Goal: Task Accomplishment & Management: Use online tool/utility

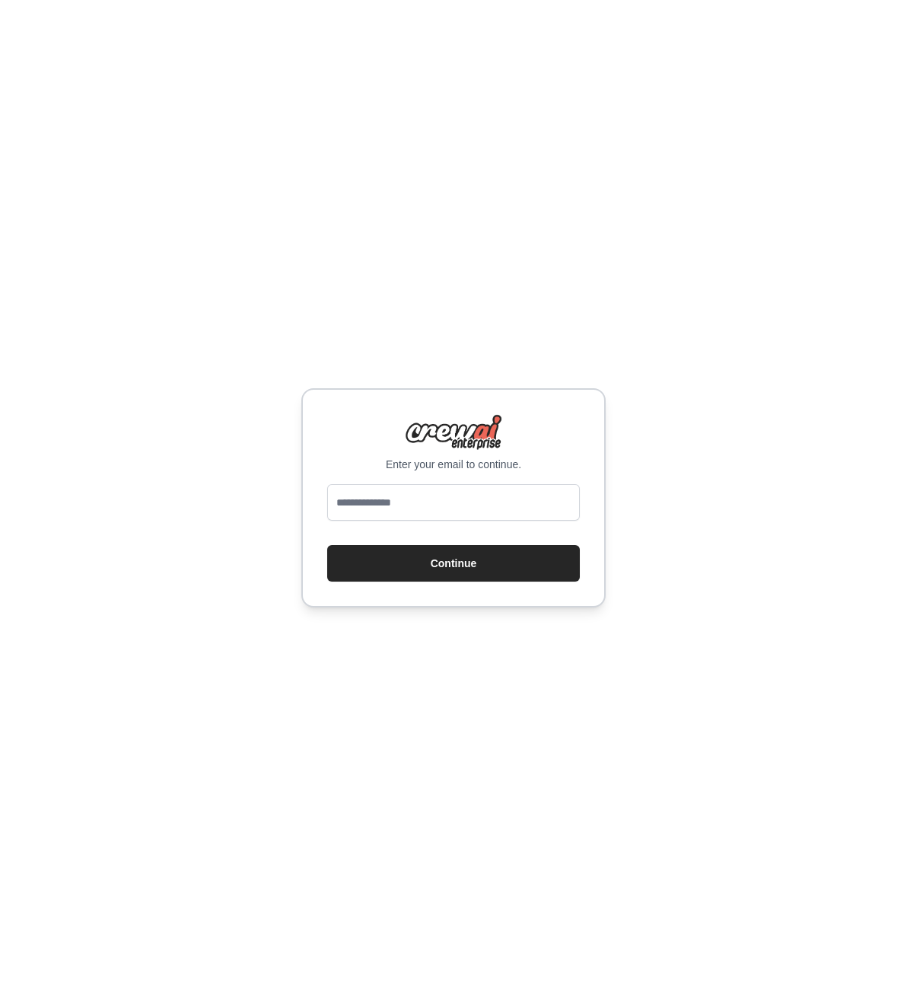
type input "**********"
click at [457, 559] on button "Continue" at bounding box center [453, 563] width 253 height 37
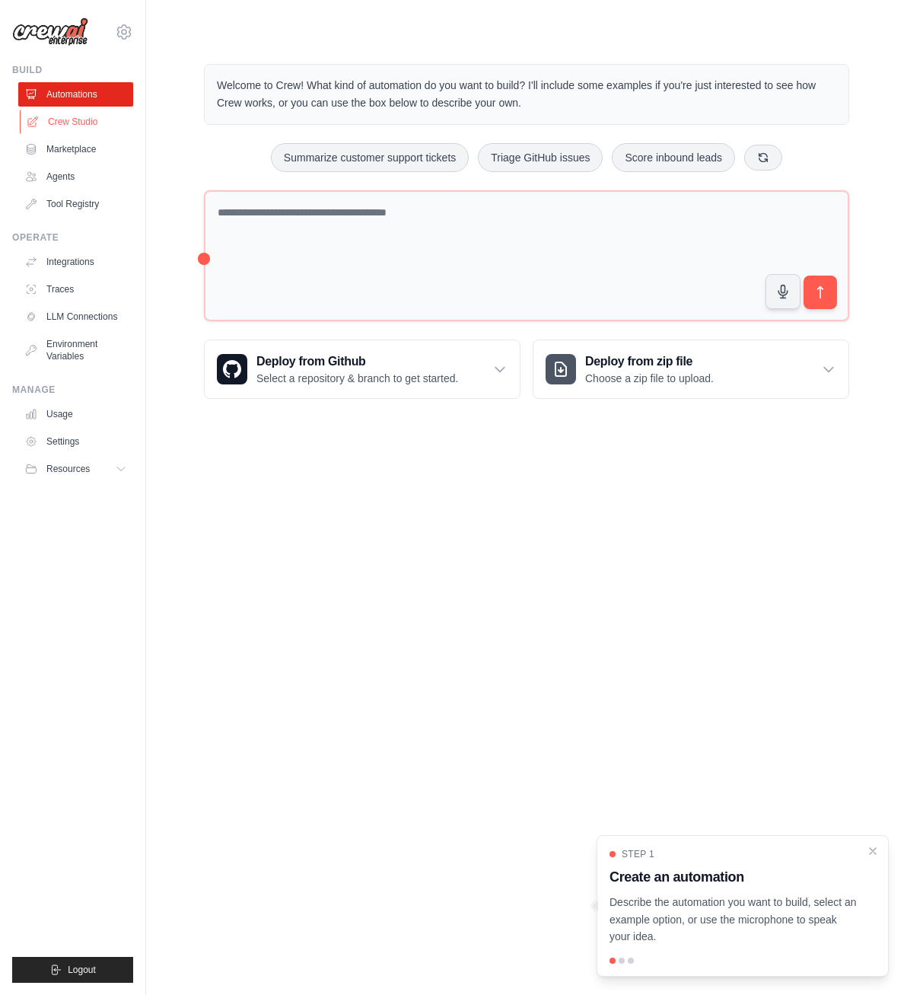
click at [78, 121] on link "Crew Studio" at bounding box center [77, 122] width 115 height 24
click at [78, 121] on link "Crew Studio" at bounding box center [75, 122] width 115 height 24
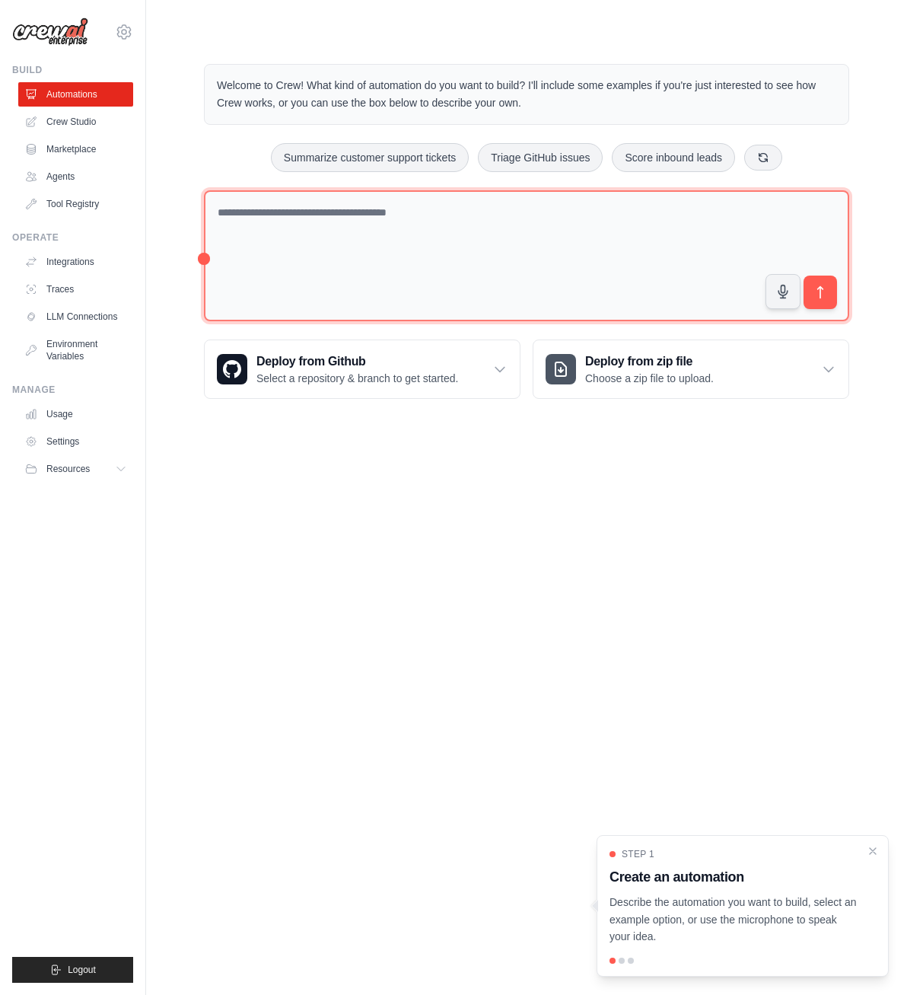
click at [356, 202] on textarea at bounding box center [526, 256] width 645 height 132
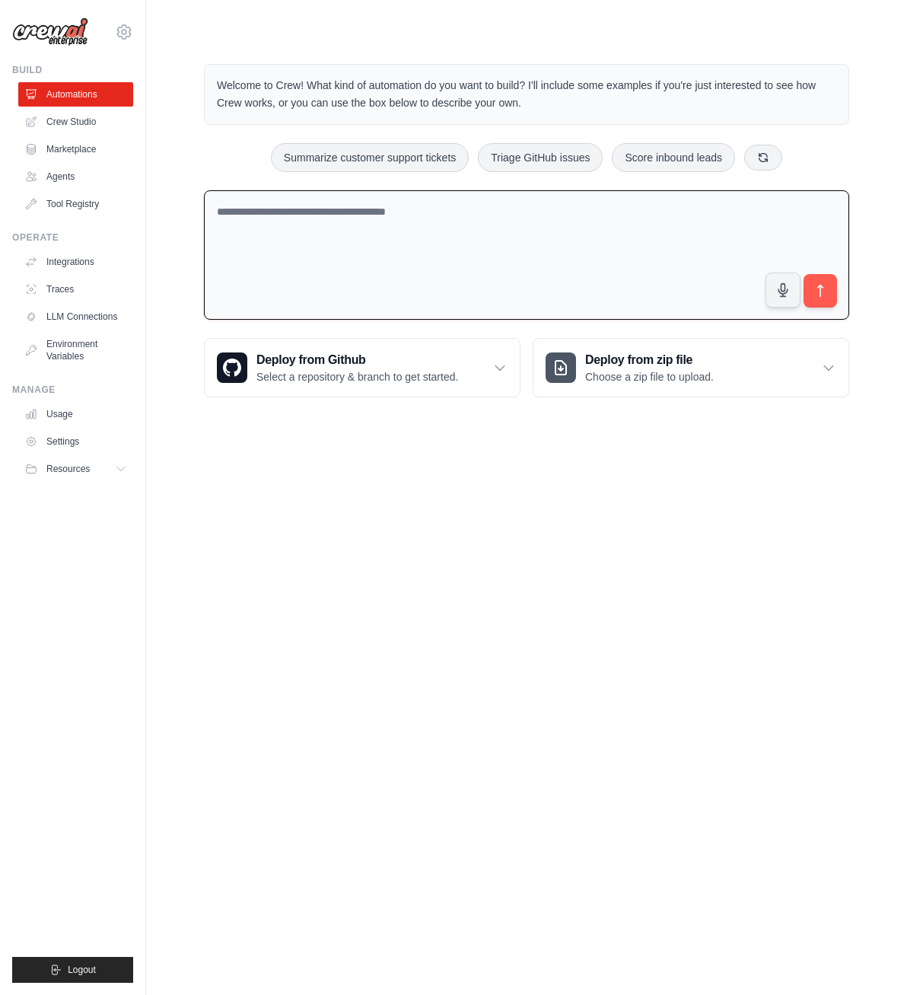
click at [390, 203] on textarea at bounding box center [526, 255] width 645 height 130
click at [751, 209] on textarea "**********" at bounding box center [526, 255] width 645 height 130
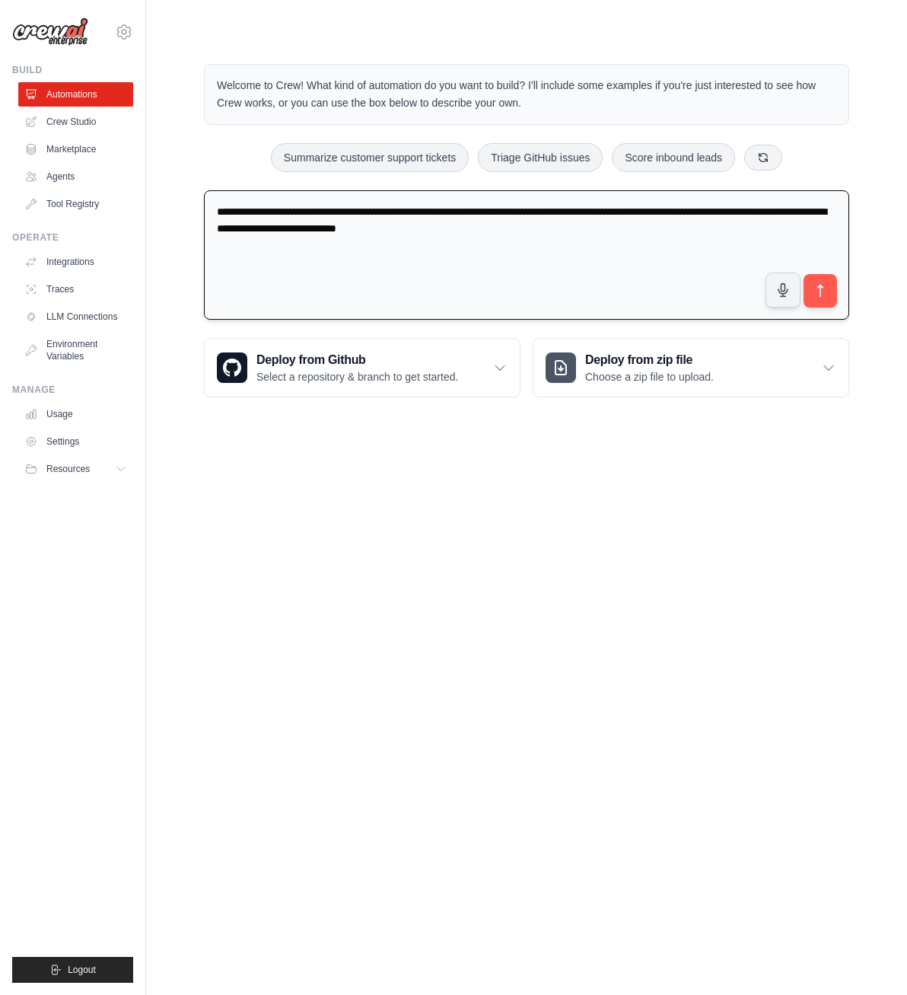
type textarea "**********"
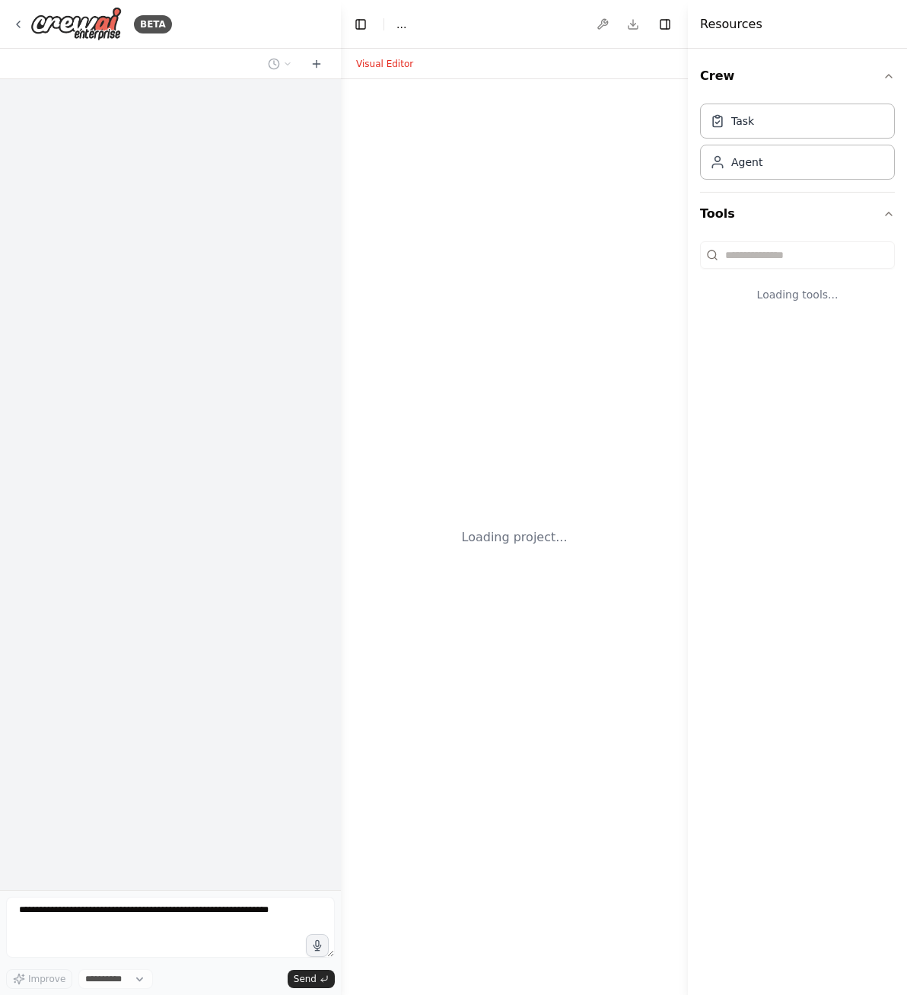
select select "****"
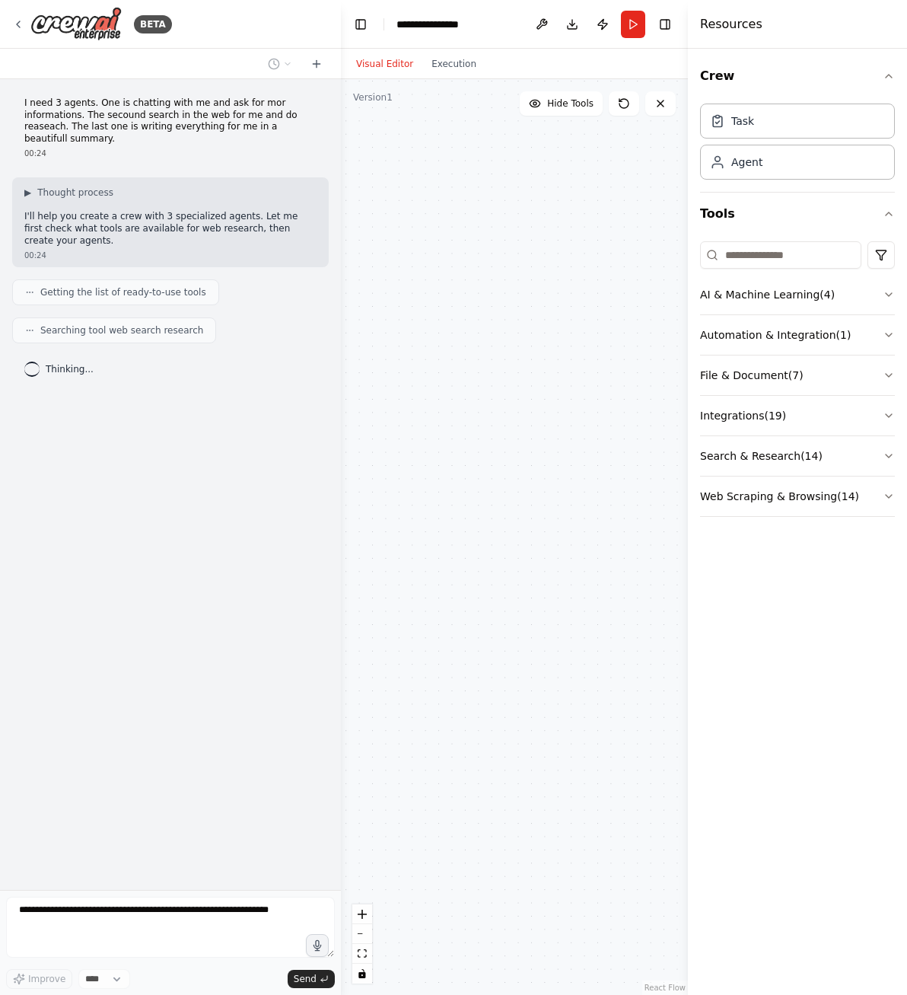
drag, startPoint x: 550, startPoint y: 309, endPoint x: 529, endPoint y: 313, distance: 21.6
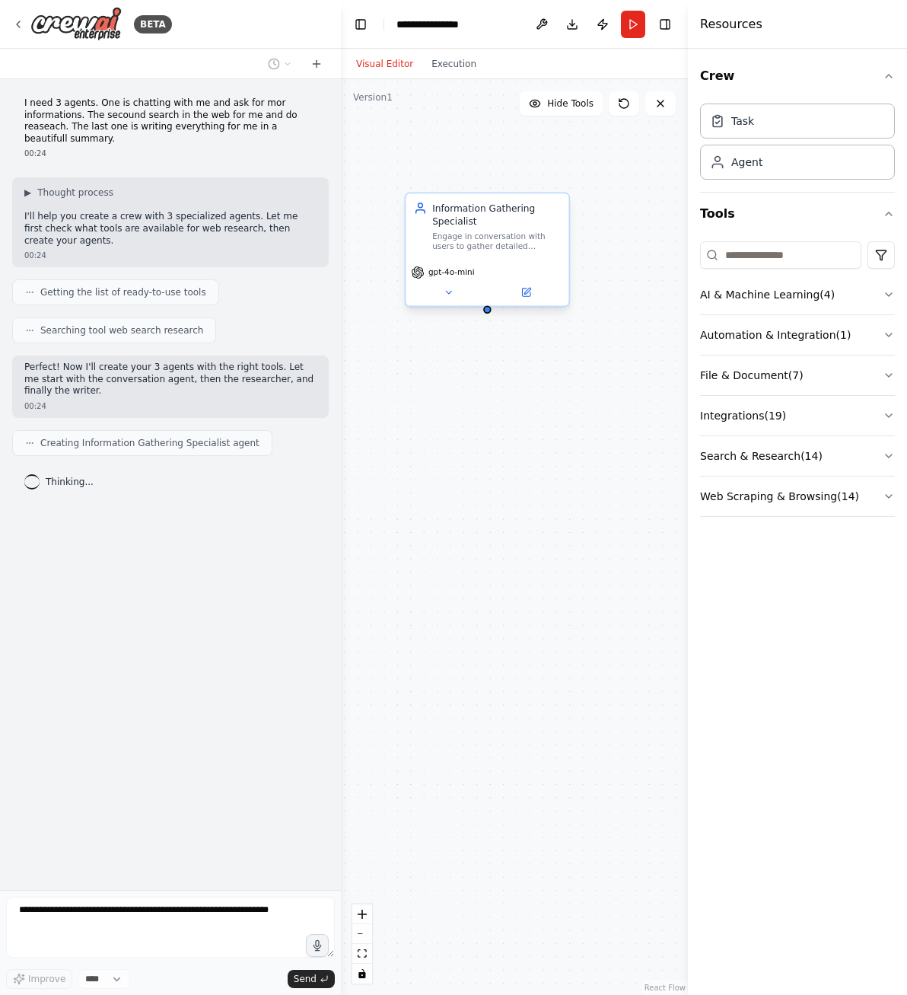
click at [509, 235] on div "Engage in conversation with users to gather detailed information about their re…" at bounding box center [496, 241] width 129 height 21
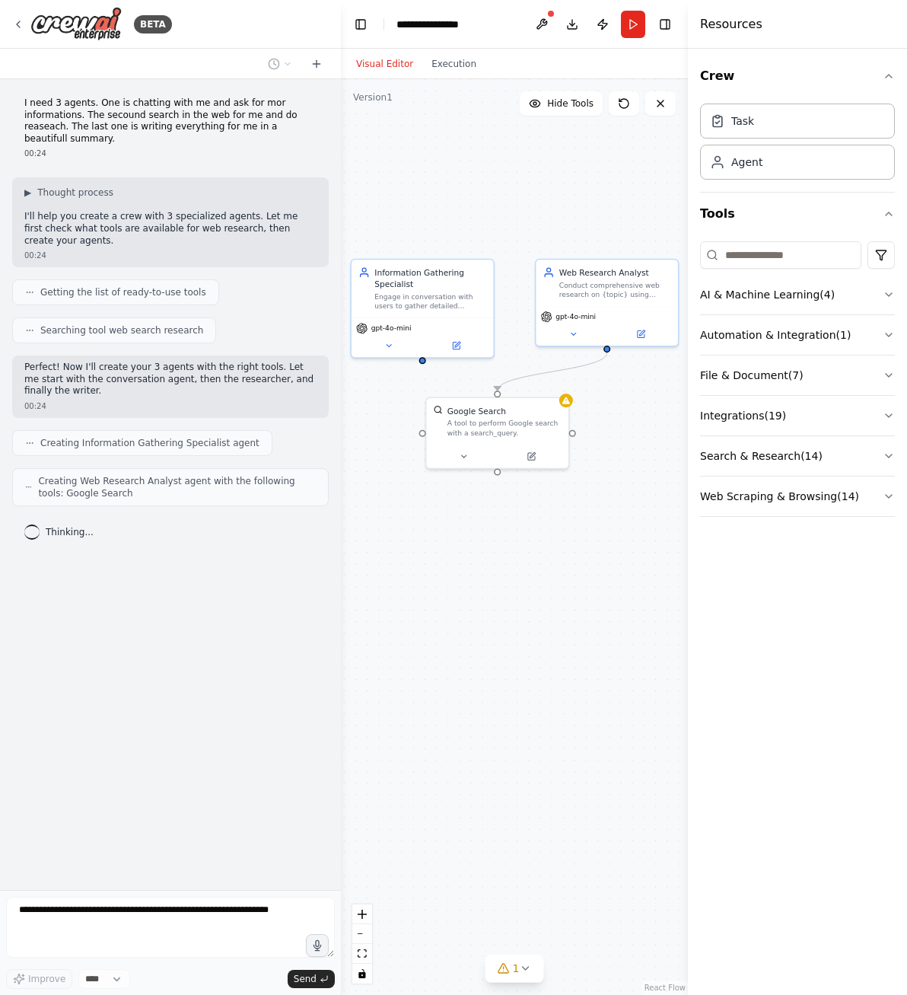
drag, startPoint x: 496, startPoint y: 514, endPoint x: 465, endPoint y: 533, distance: 36.2
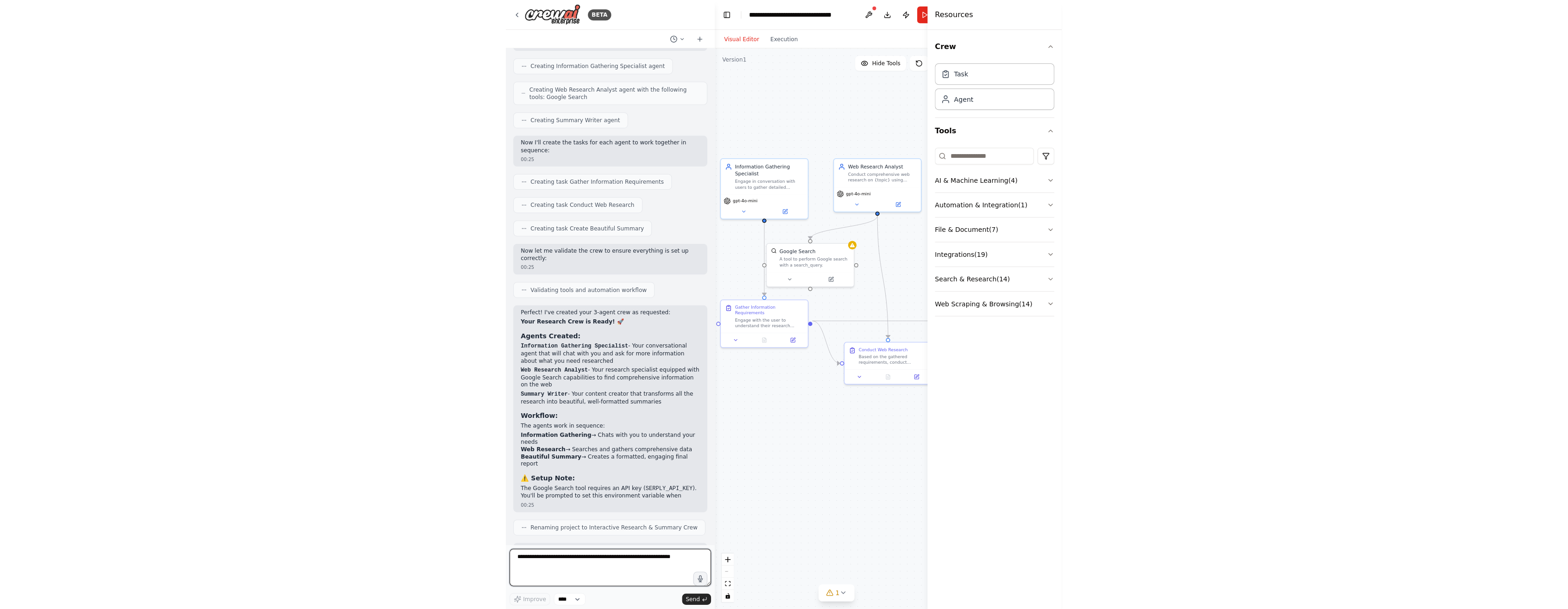
scroll to position [211, 0]
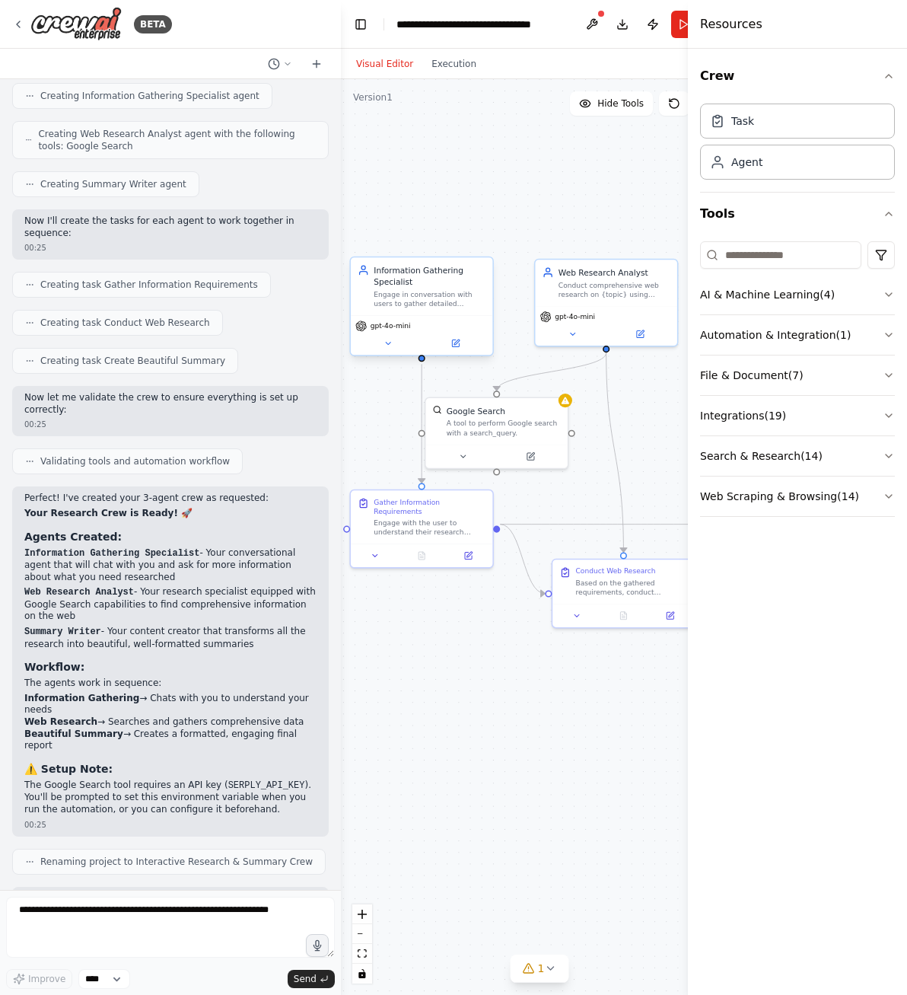
click at [409, 317] on div "gpt-4o-mini" at bounding box center [422, 335] width 142 height 40
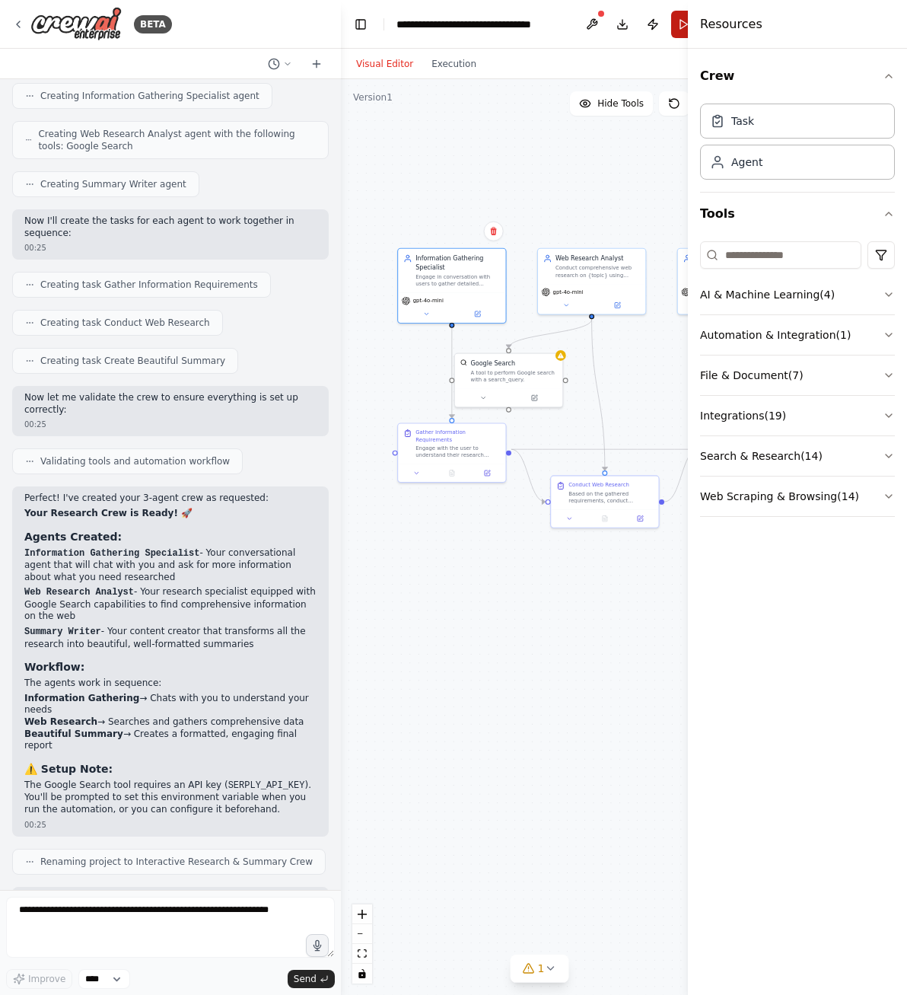
click at [679, 32] on button "Run" at bounding box center [683, 24] width 24 height 27
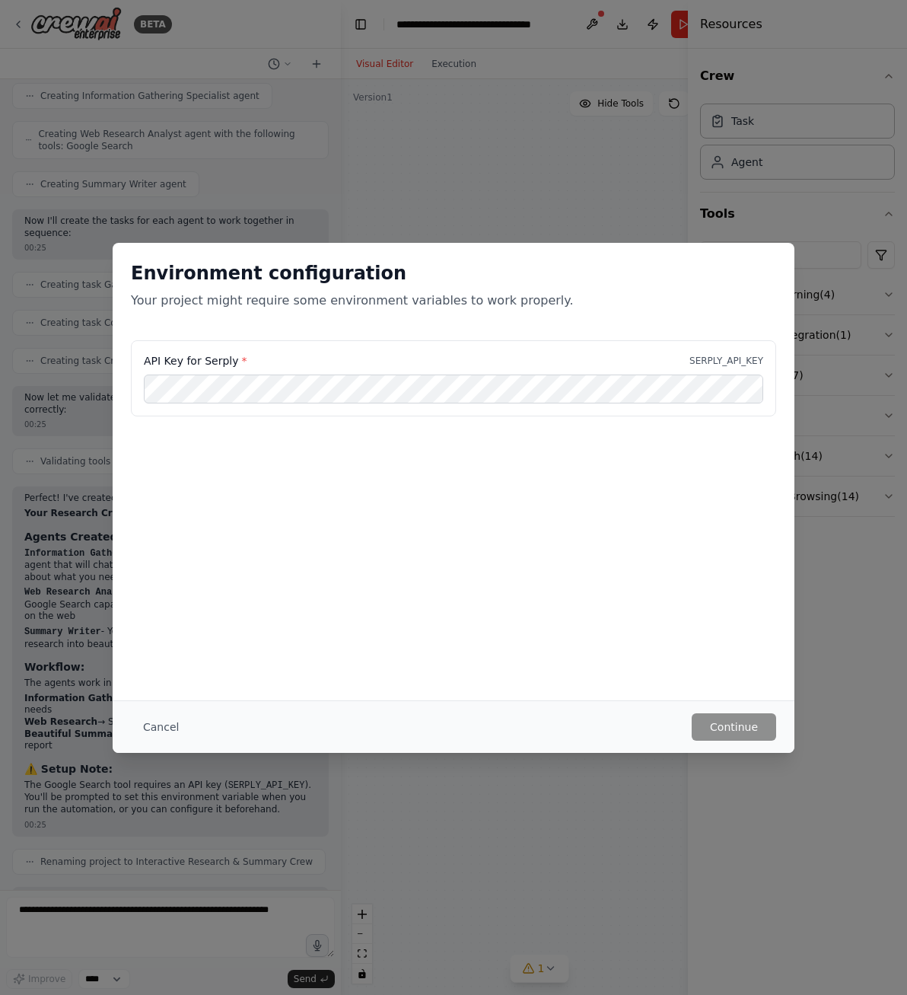
click at [546, 137] on div "Environment configuration Your project might require some environment variables…" at bounding box center [453, 497] width 907 height 995
click at [171, 743] on div "Cancel Continue" at bounding box center [454, 726] width 682 height 53
click at [165, 731] on button "Cancel" at bounding box center [161, 726] width 60 height 27
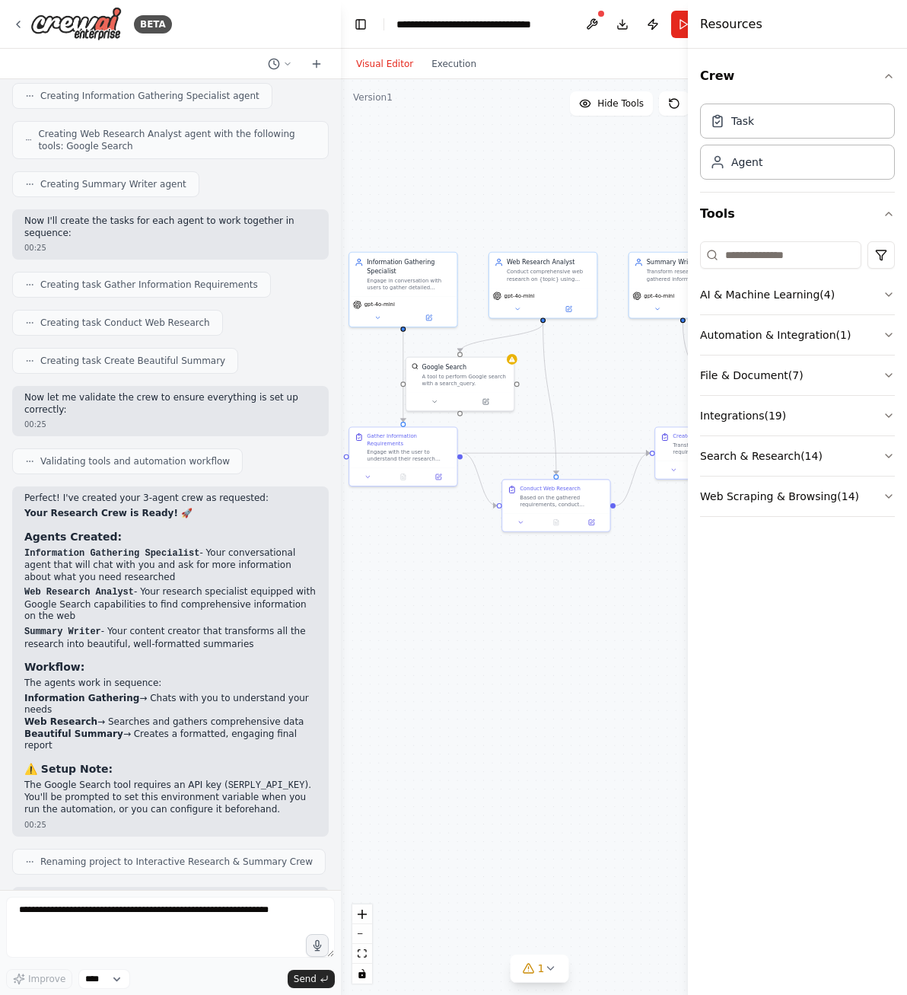
drag, startPoint x: 521, startPoint y: 193, endPoint x: 475, endPoint y: 196, distance: 46.6
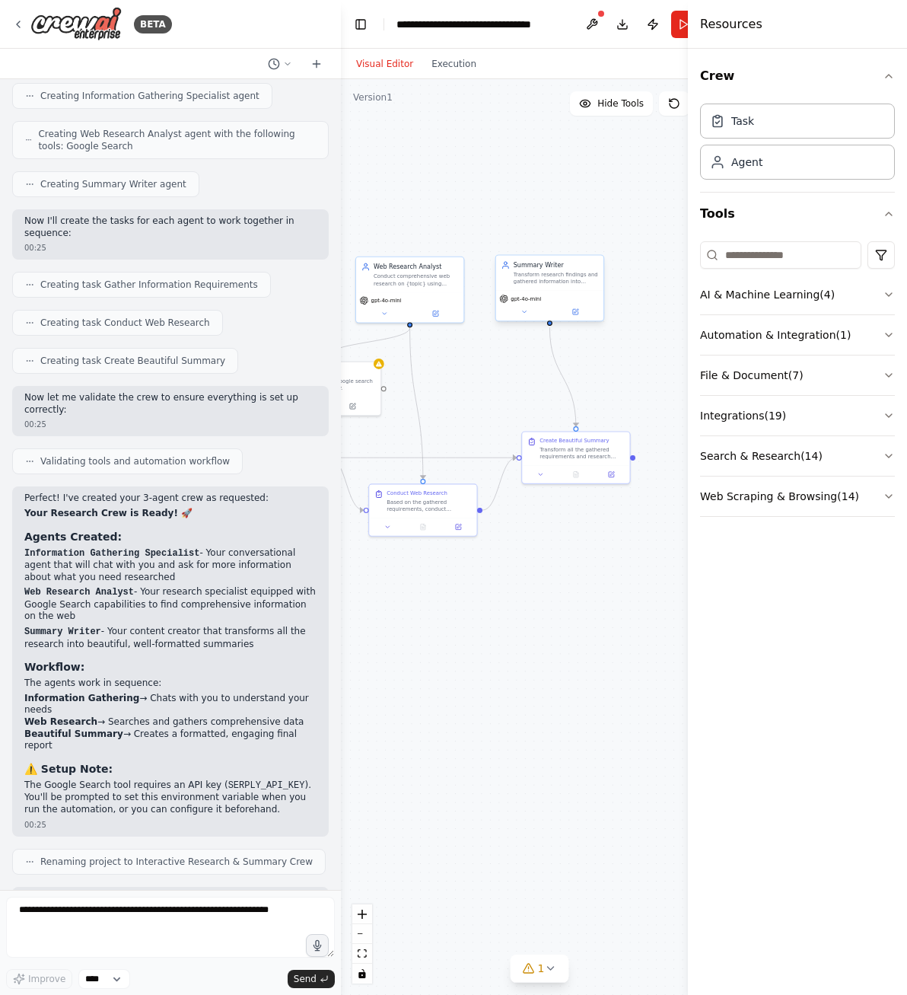
drag, startPoint x: 496, startPoint y: 269, endPoint x: 460, endPoint y: 271, distance: 36.6
click at [529, 269] on div "Summary Writer" at bounding box center [519, 266] width 84 height 8
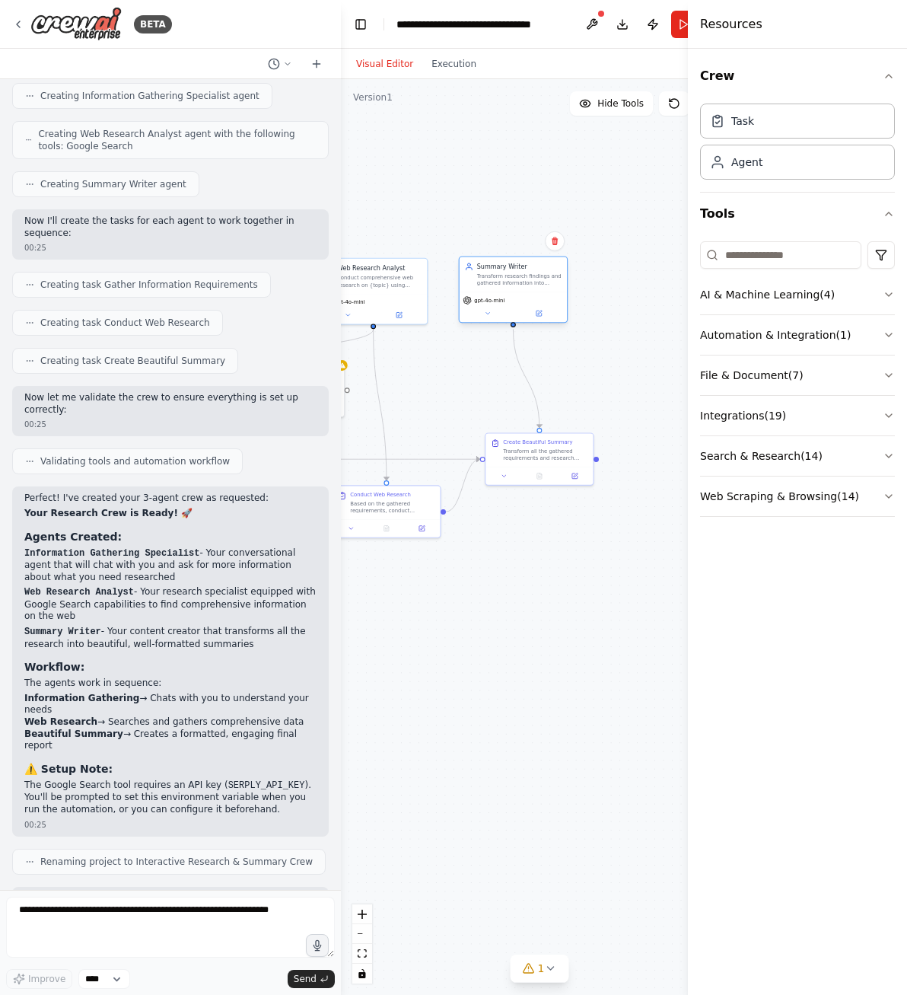
click at [528, 286] on div "Transform research findings and gathered information into beautifully formatted…" at bounding box center [519, 279] width 84 height 14
click at [488, 327] on div ".deletable-edge-delete-btn { width: 20px; height: 20px; border: 0px solid #ffff…" at bounding box center [539, 536] width 397 height 915
click at [488, 319] on div "gpt-4o-mini" at bounding box center [513, 307] width 107 height 30
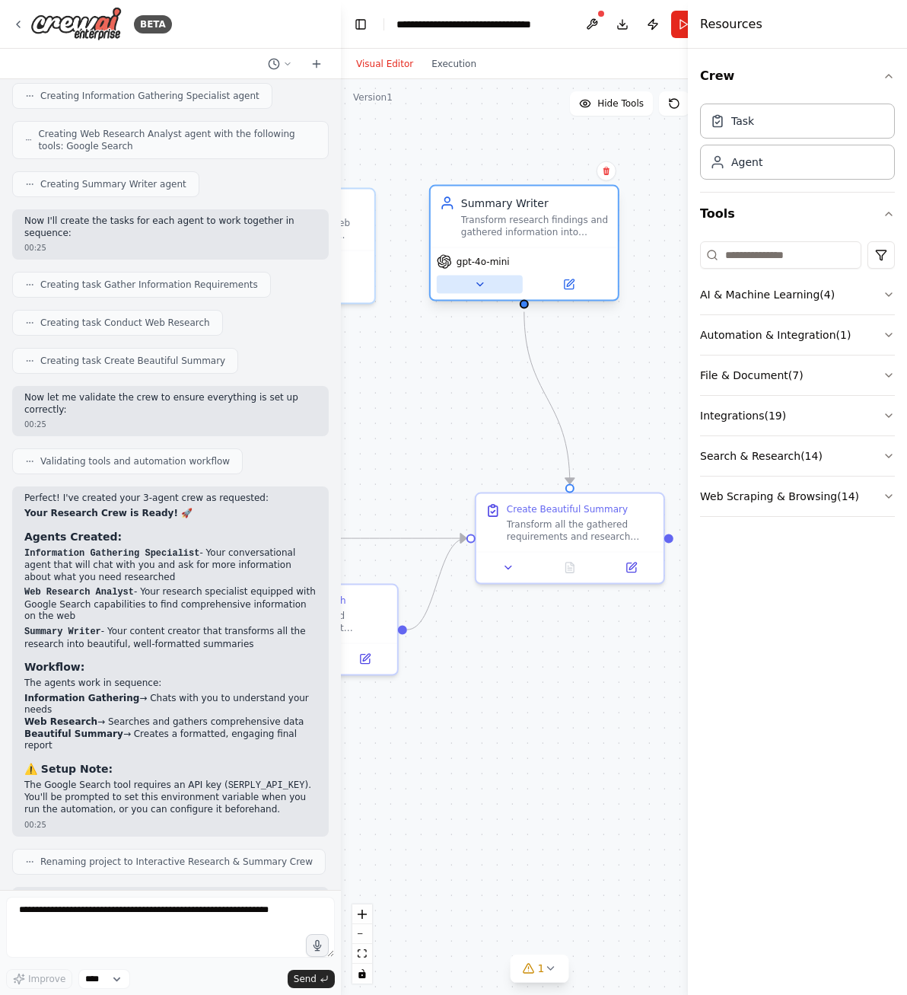
click at [482, 290] on icon at bounding box center [479, 285] width 12 height 12
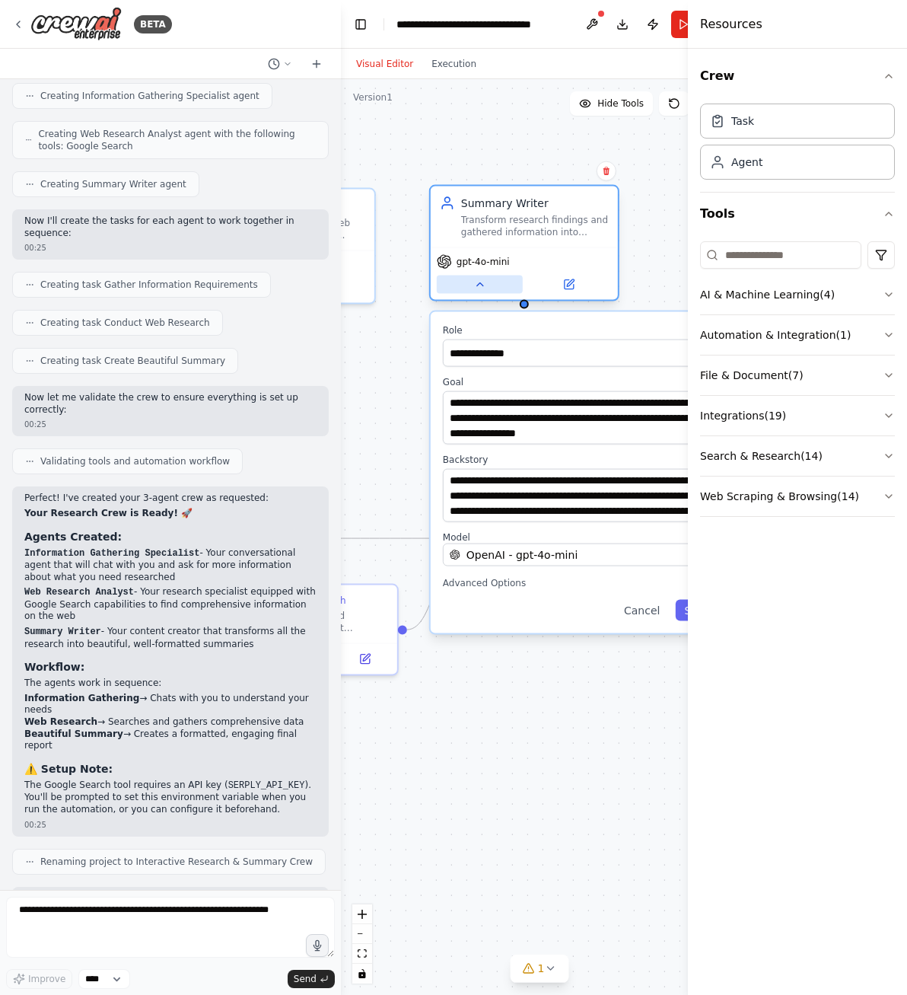
click at [482, 290] on icon at bounding box center [479, 285] width 12 height 12
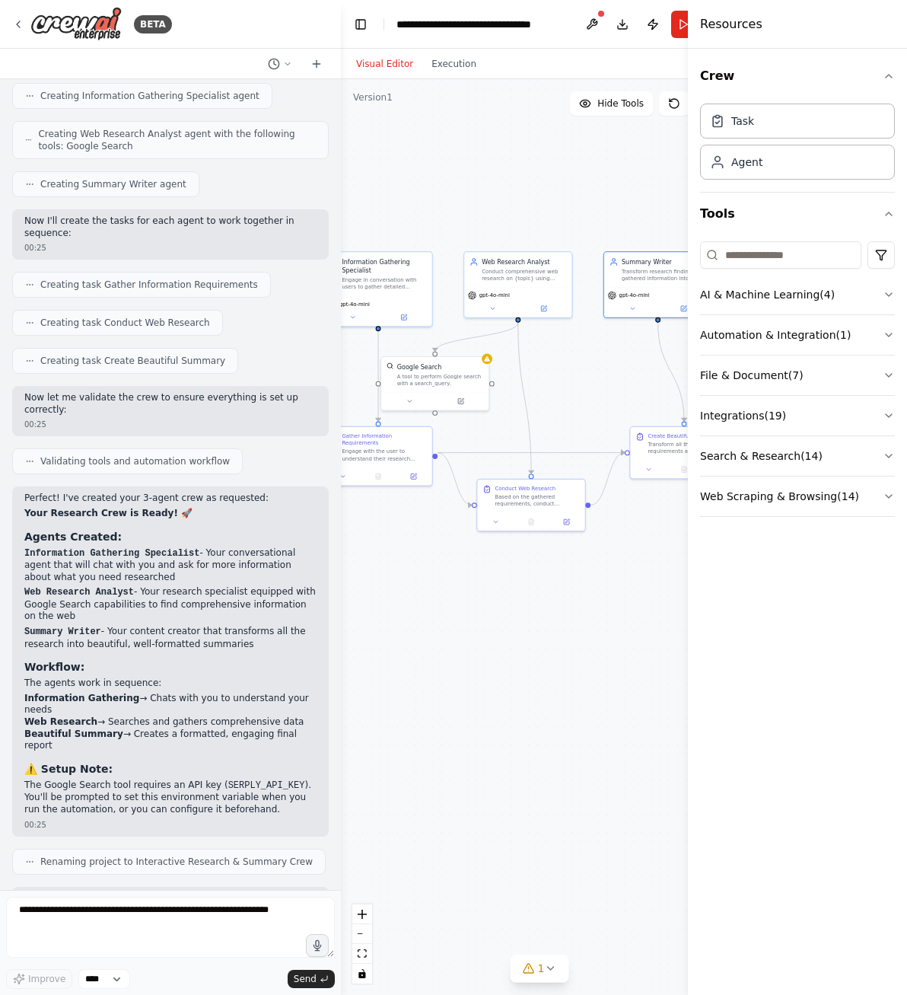
drag, startPoint x: 494, startPoint y: 425, endPoint x: 596, endPoint y: 430, distance: 102.1
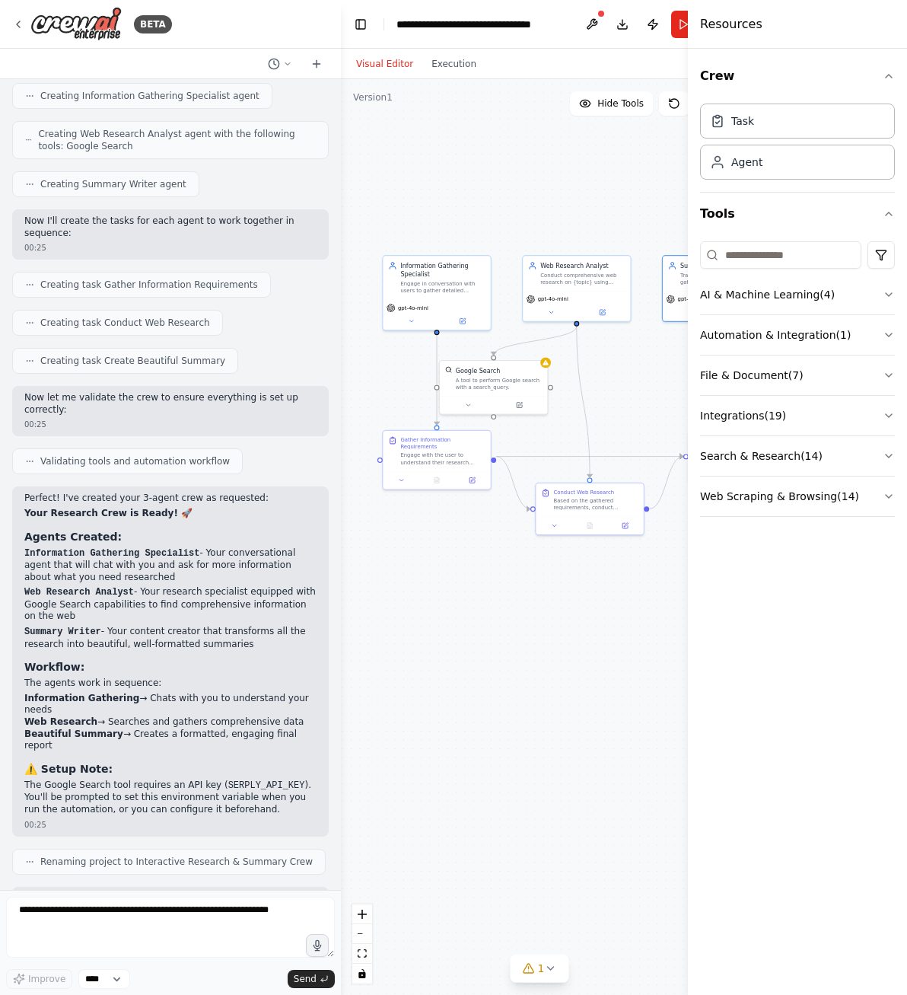
drag, startPoint x: 569, startPoint y: 419, endPoint x: 596, endPoint y: 422, distance: 26.8
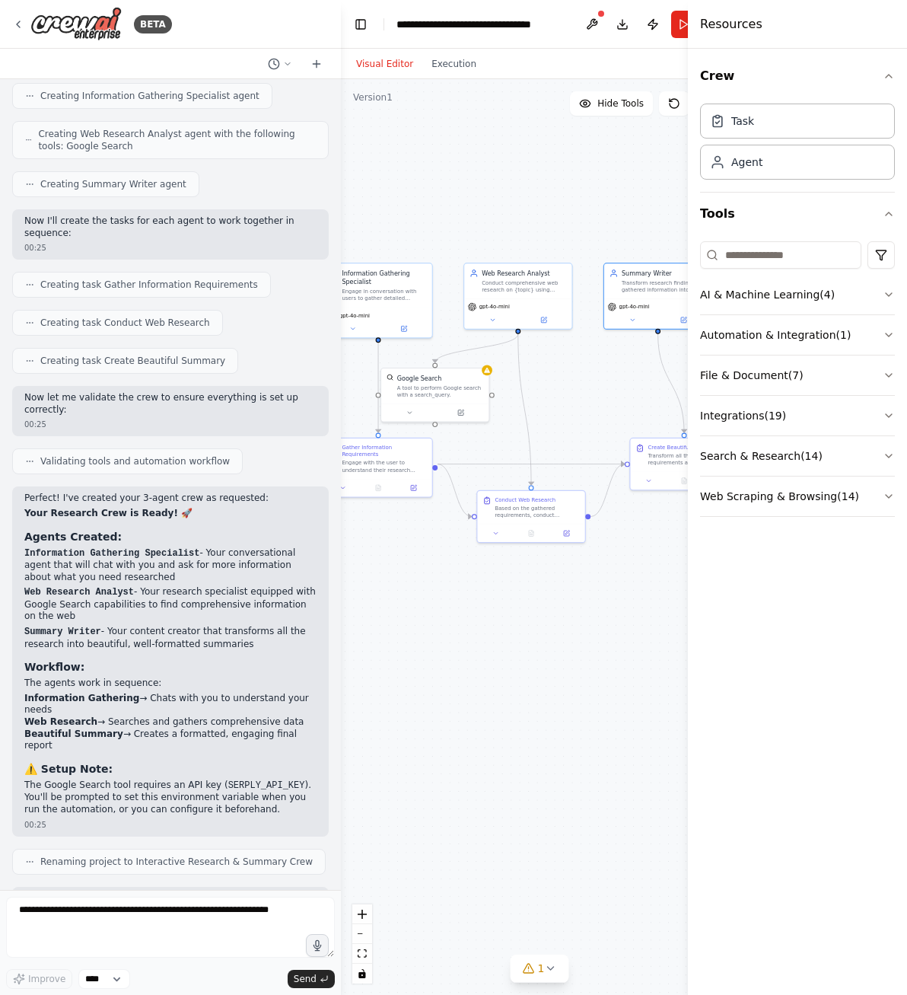
drag, startPoint x: 635, startPoint y: 374, endPoint x: 559, endPoint y: 384, distance: 77.5
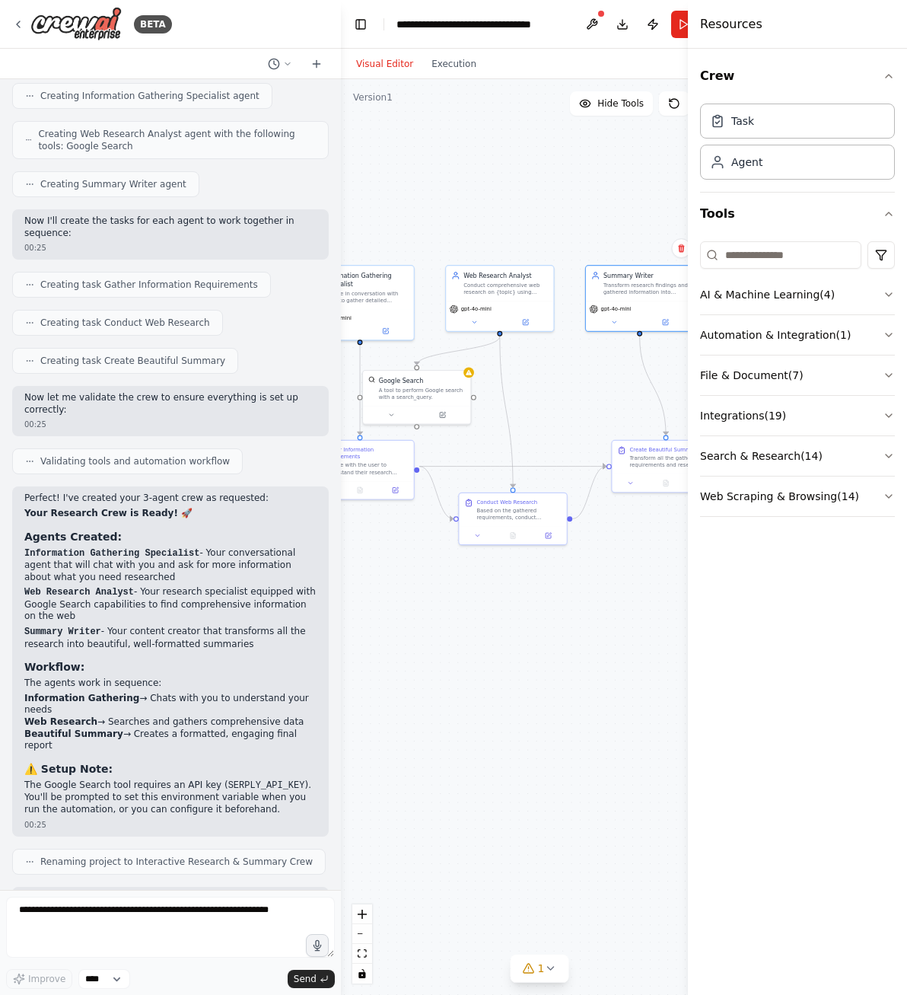
scroll to position [340, 0]
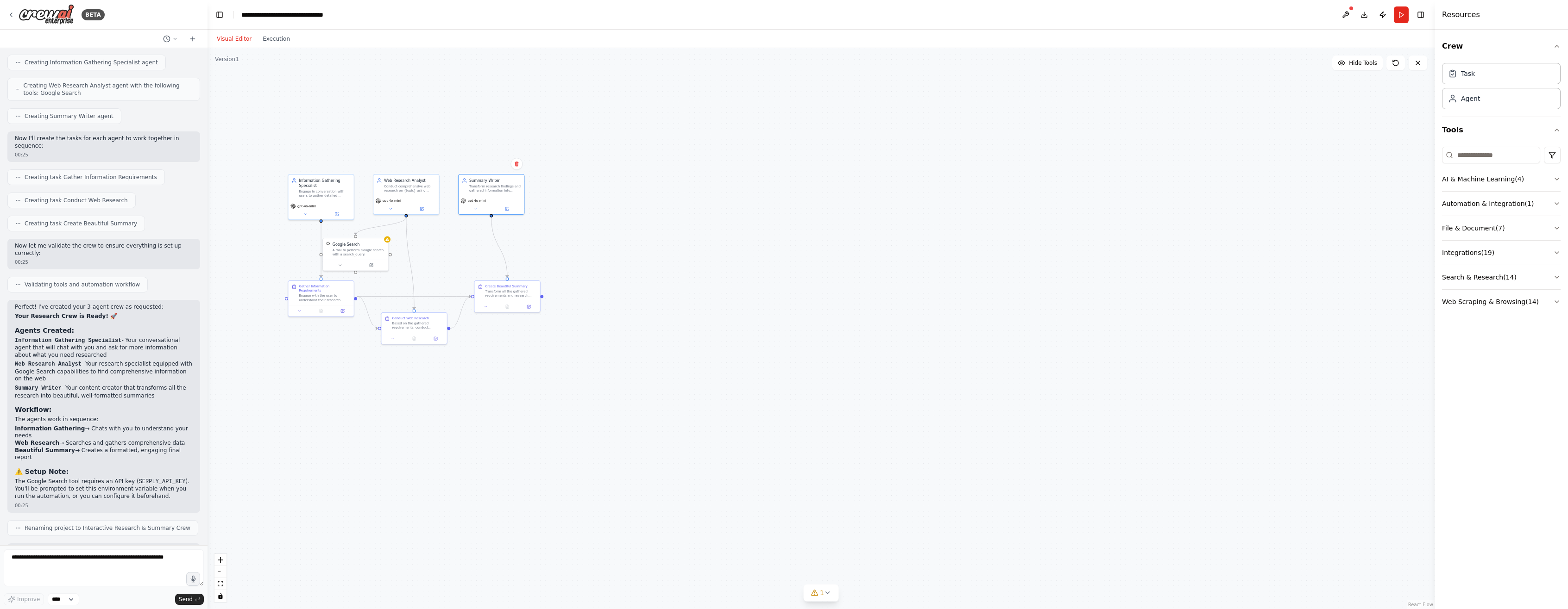
drag, startPoint x: 619, startPoint y: 186, endPoint x: 731, endPoint y: 210, distance: 114.5
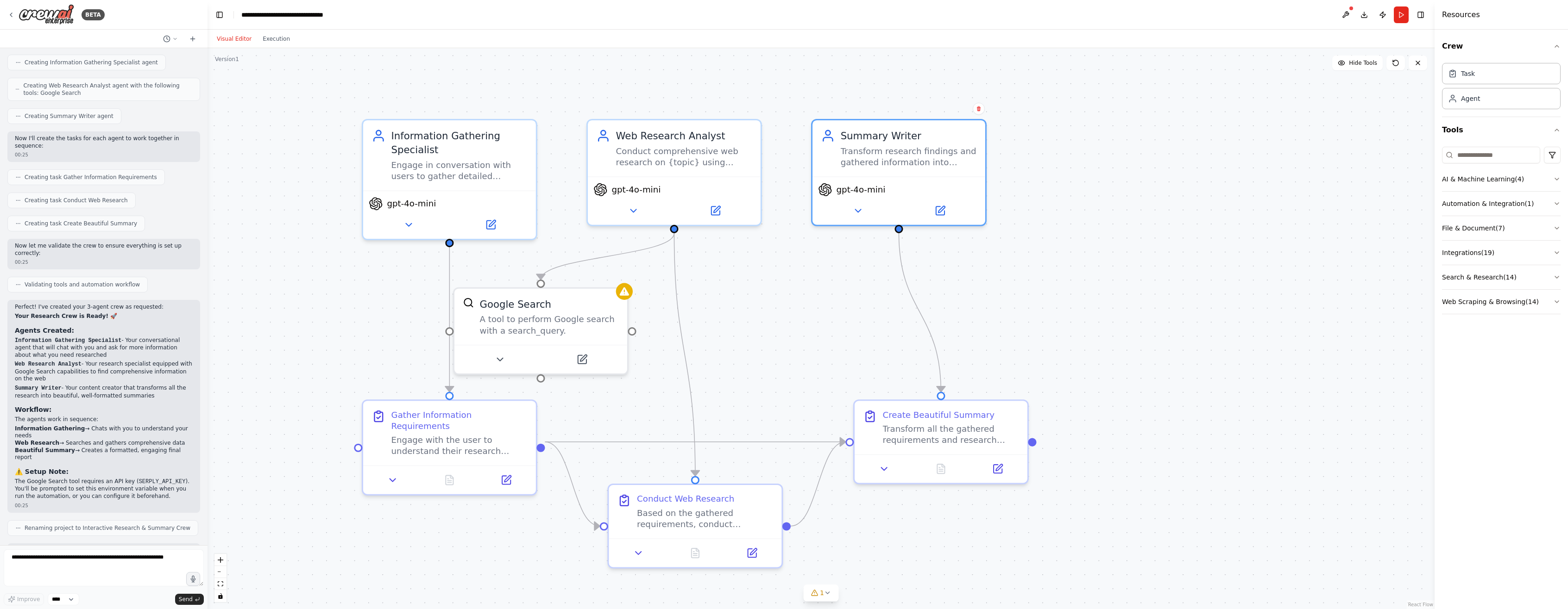
drag, startPoint x: 673, startPoint y: 257, endPoint x: 1071, endPoint y: 292, distance: 399.5
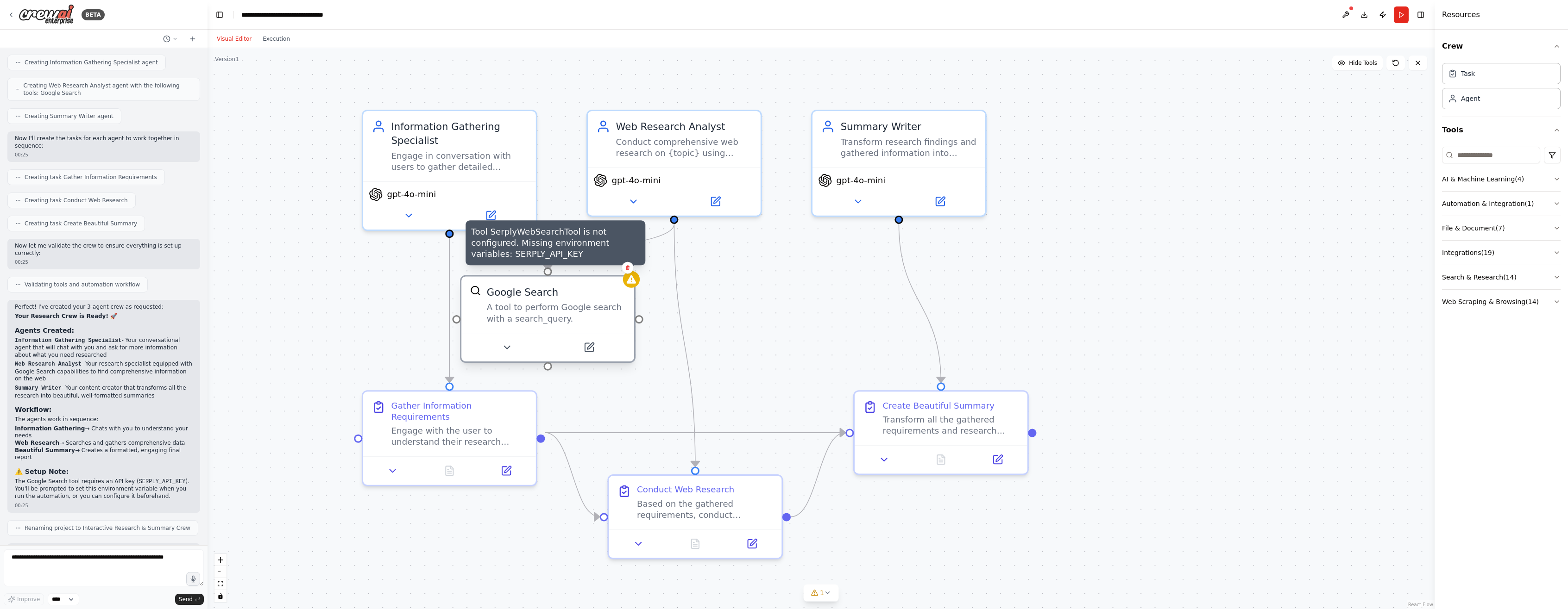
click at [551, 281] on div at bounding box center [631, 279] width 16 height 16
click at [505, 350] on icon at bounding box center [506, 347] width 11 height 11
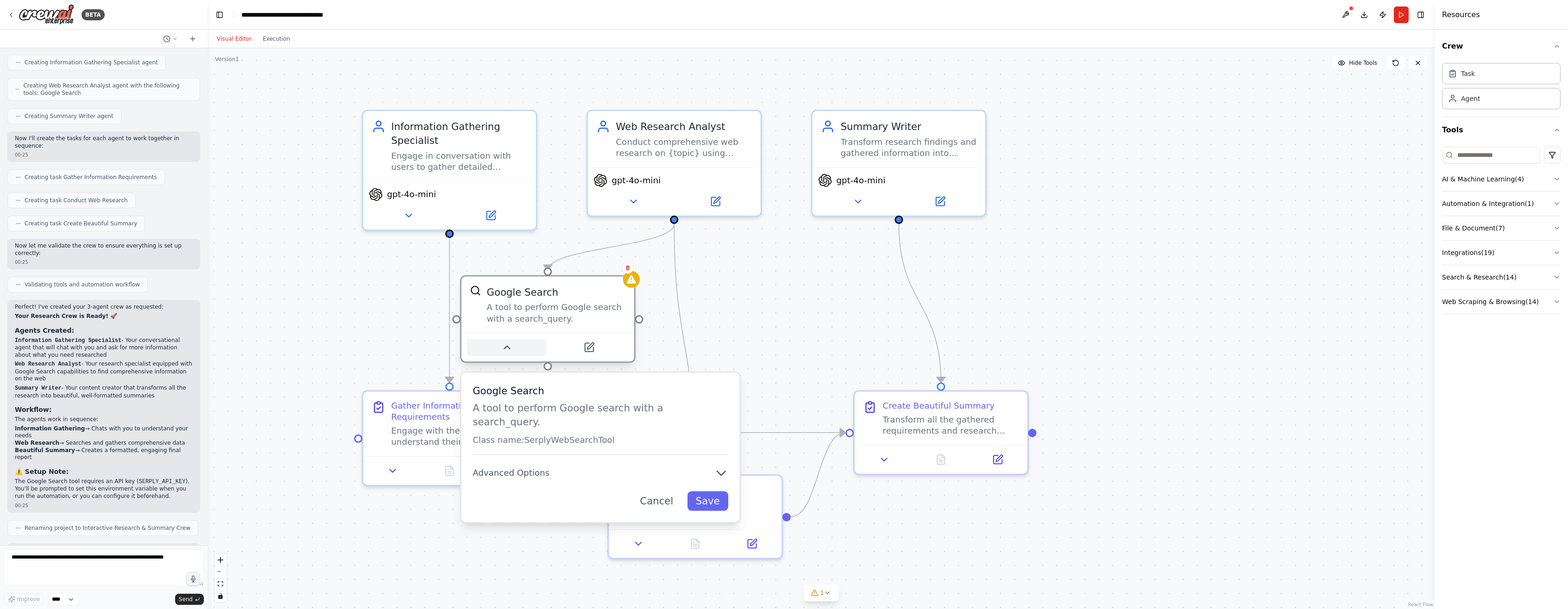
click at [506, 349] on icon at bounding box center [506, 347] width 11 height 11
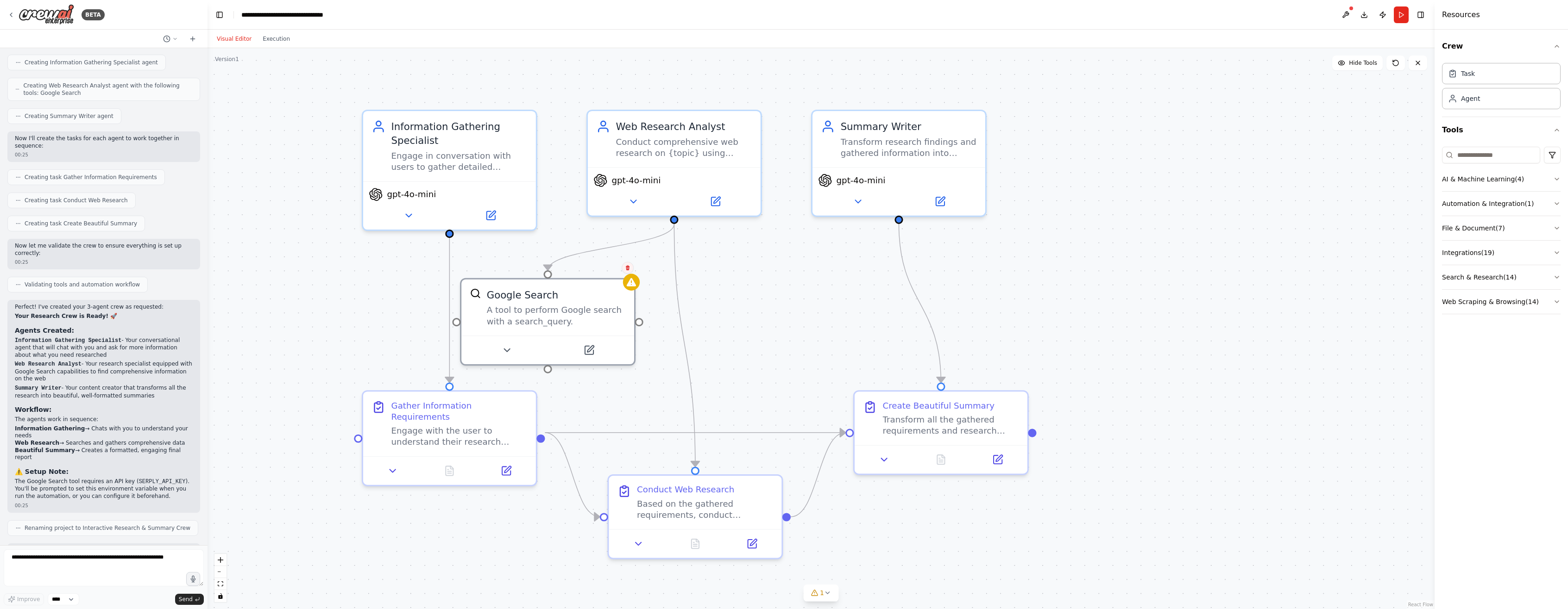
click at [551, 272] on button at bounding box center [628, 268] width 12 height 12
click at [551, 271] on button "Confirm" at bounding box center [601, 268] width 33 height 11
click at [551, 11] on button "Run" at bounding box center [1401, 15] width 15 height 16
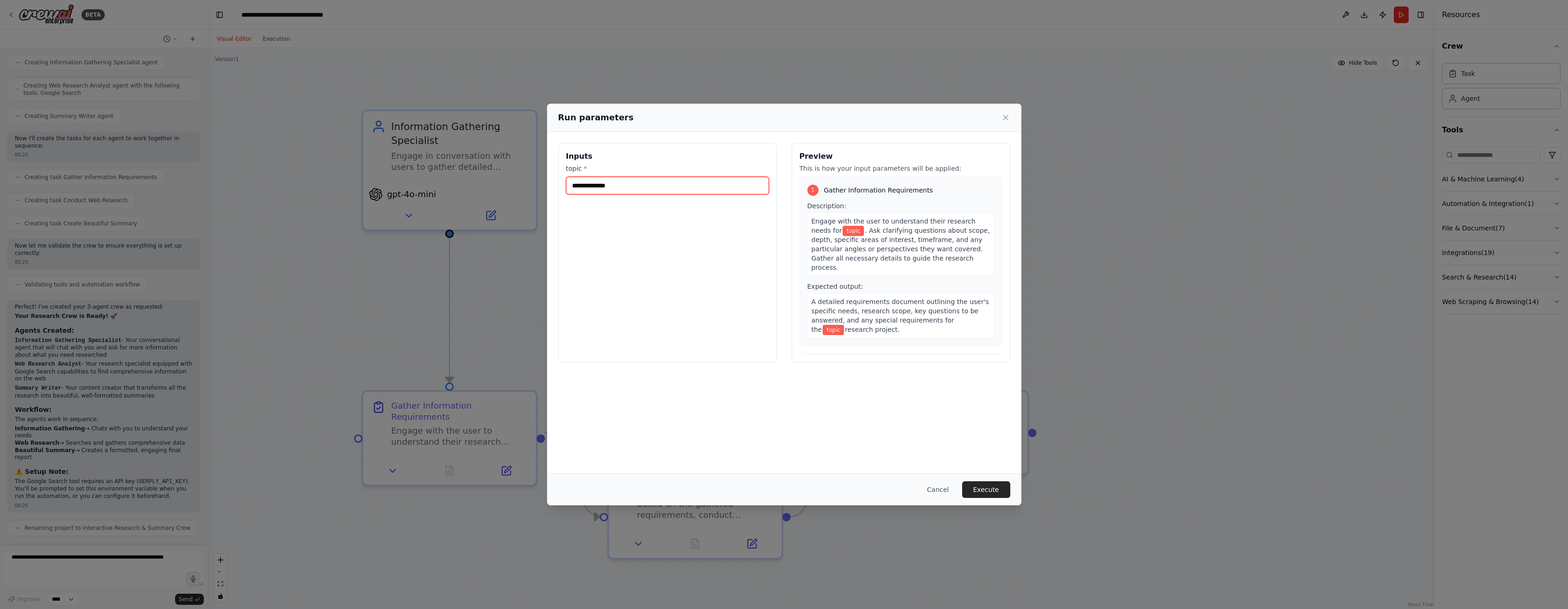
click at [551, 187] on input "topic *" at bounding box center [667, 186] width 203 height 18
type input "**********"
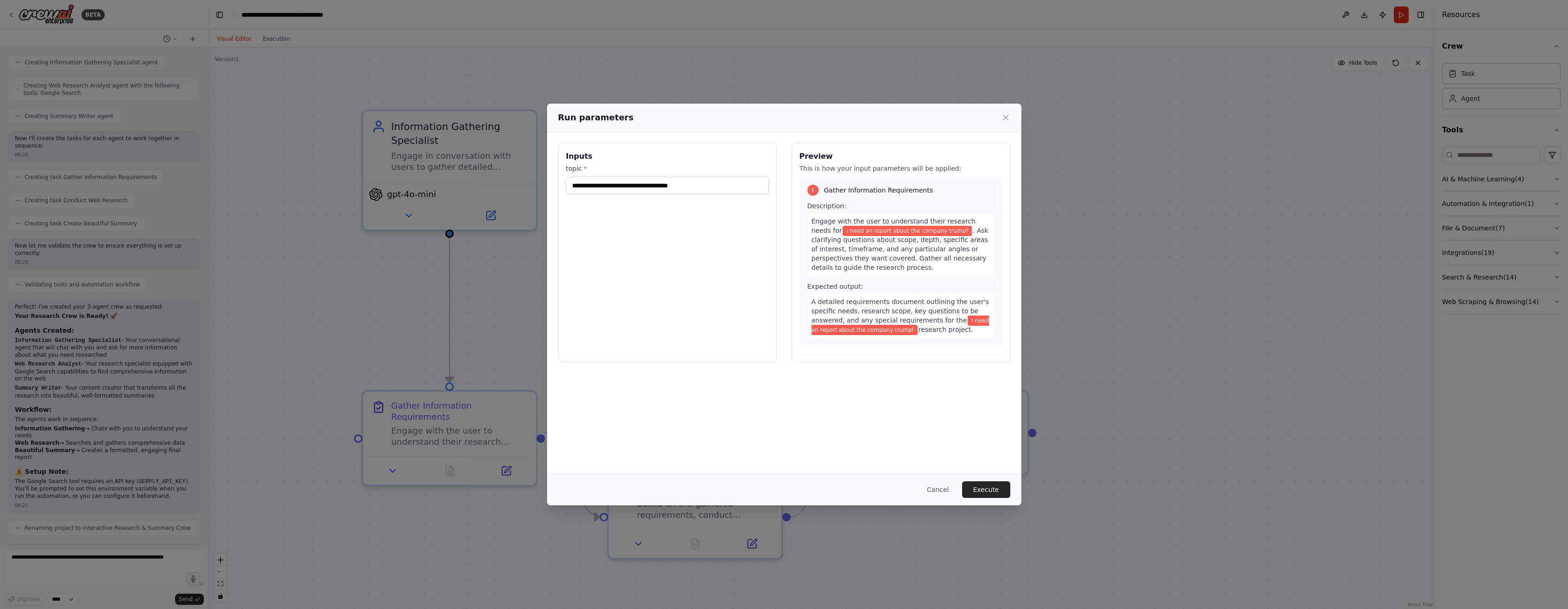
click at [551, 477] on div "Cancel Execute" at bounding box center [784, 490] width 474 height 32
click at [551, 483] on button "Execute" at bounding box center [986, 489] width 48 height 16
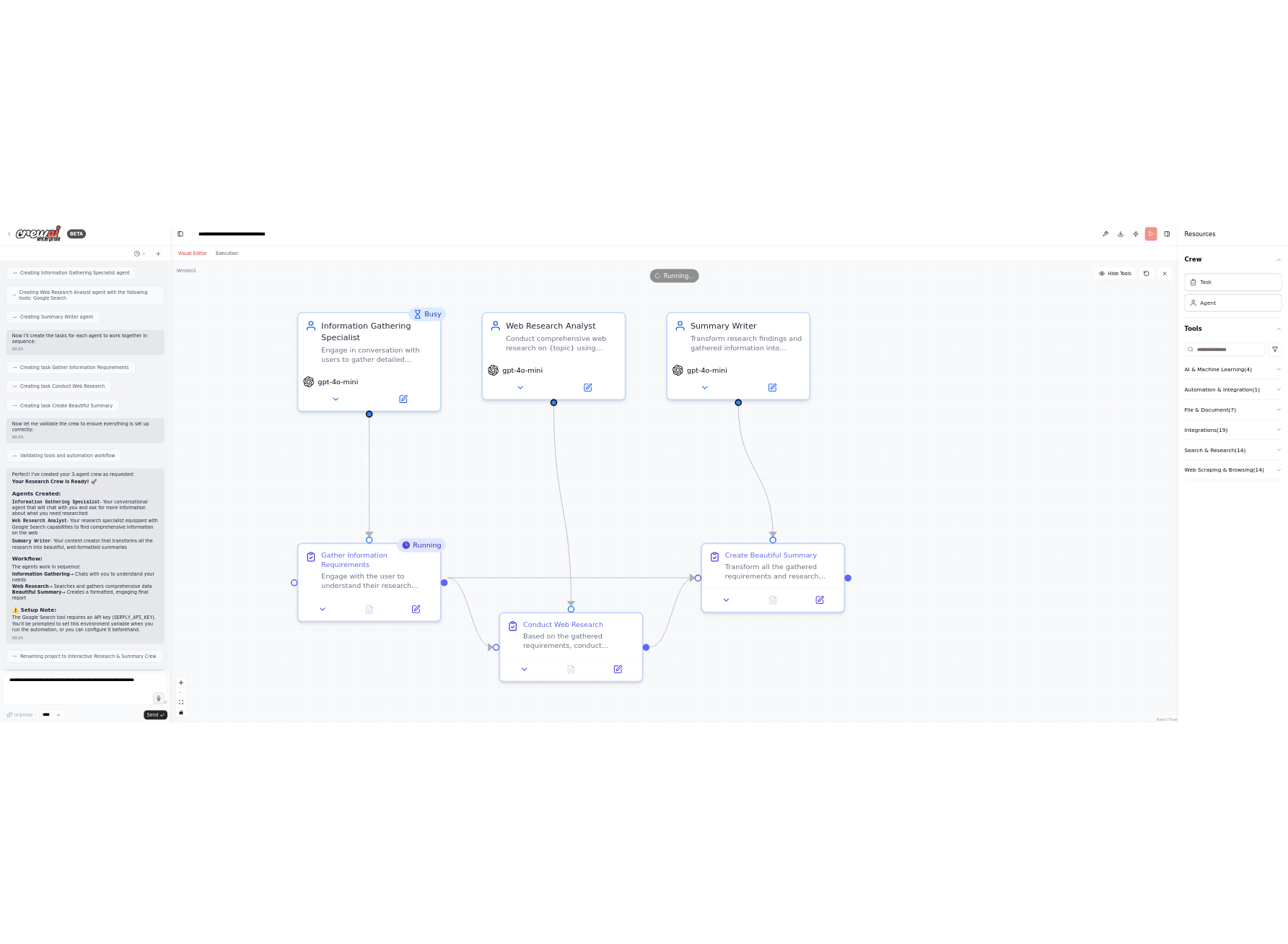
scroll to position [329, 0]
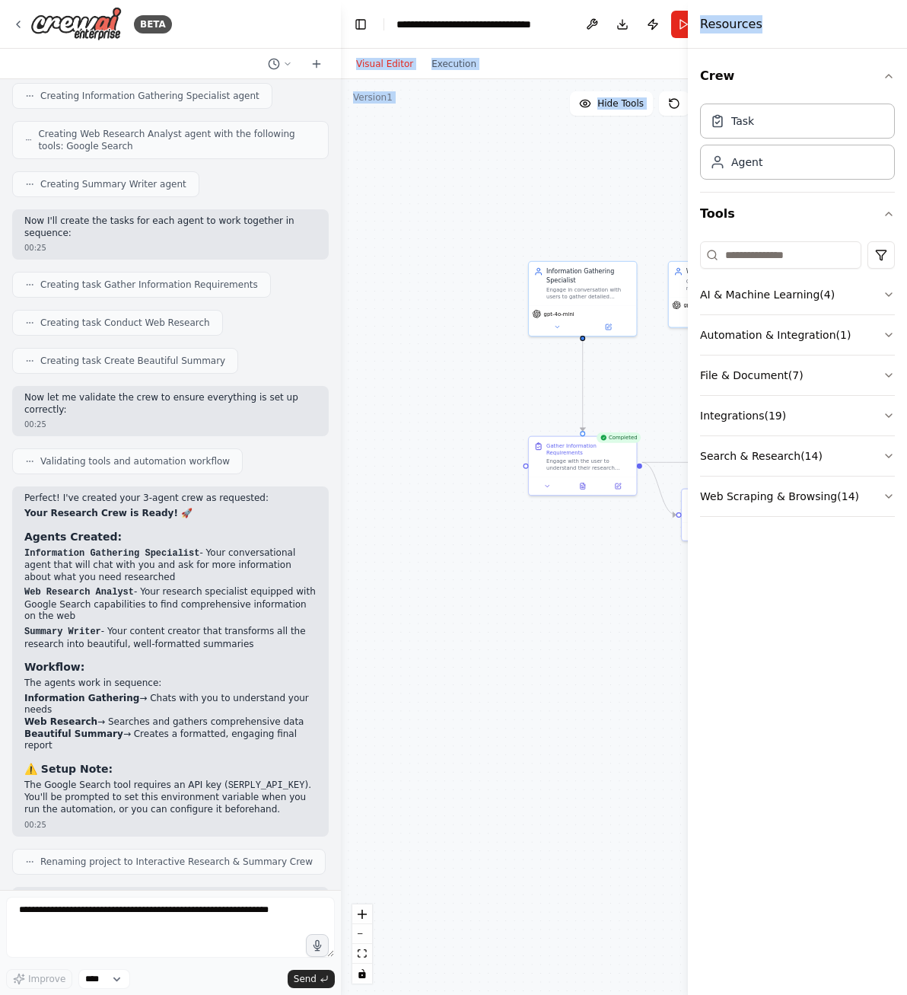
click at [906, 40] on html "BETA I need 3 agents. One is chatting with me and ask for mor informations. The…" at bounding box center [453, 497] width 907 height 995
click at [906, 39] on html "BETA I need 3 agents. One is chatting with me and ask for mor informations. The…" at bounding box center [453, 497] width 907 height 995
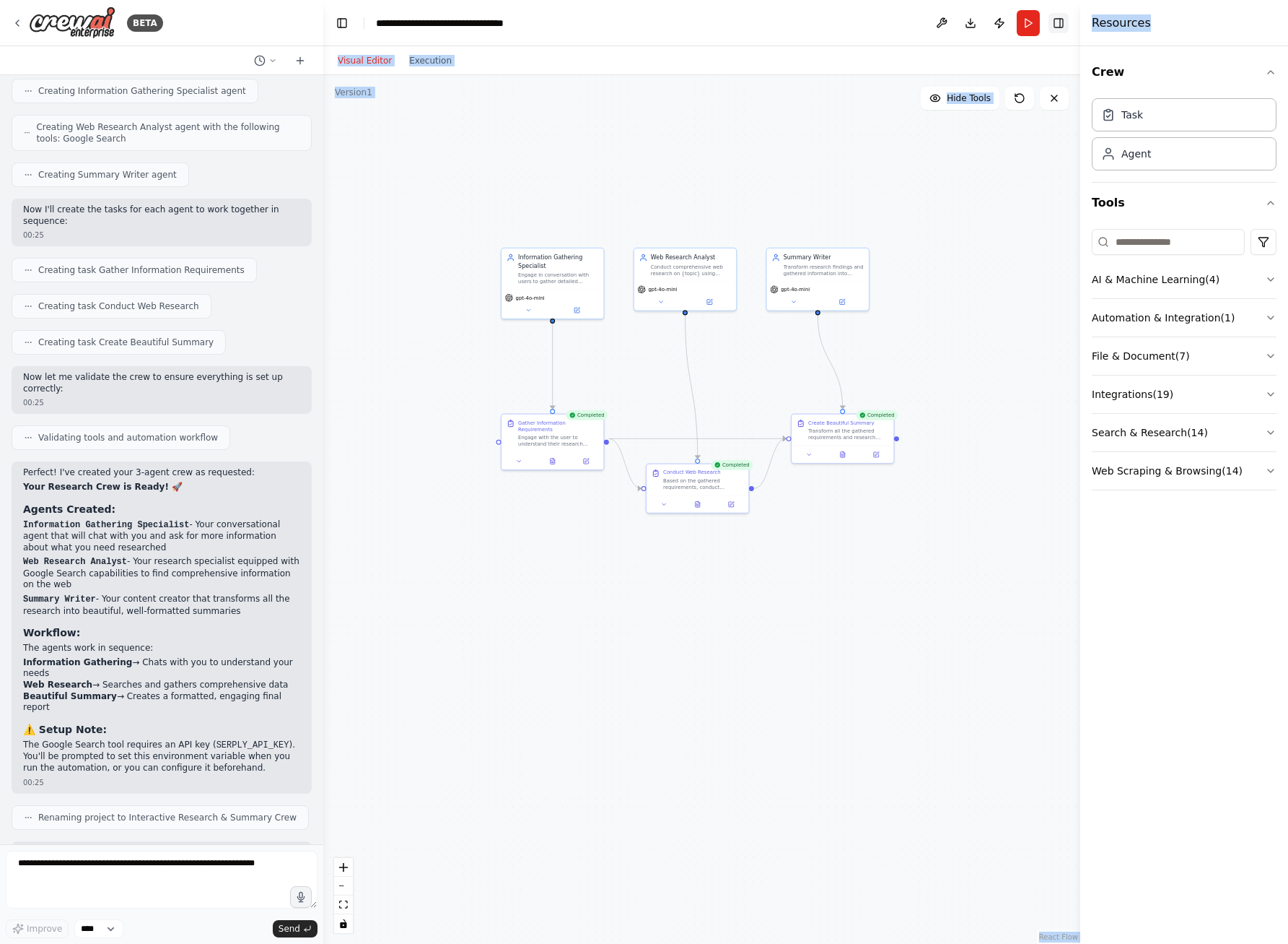
click at [859, 24] on button "Toggle Right Sidebar" at bounding box center [1058, 23] width 20 height 20
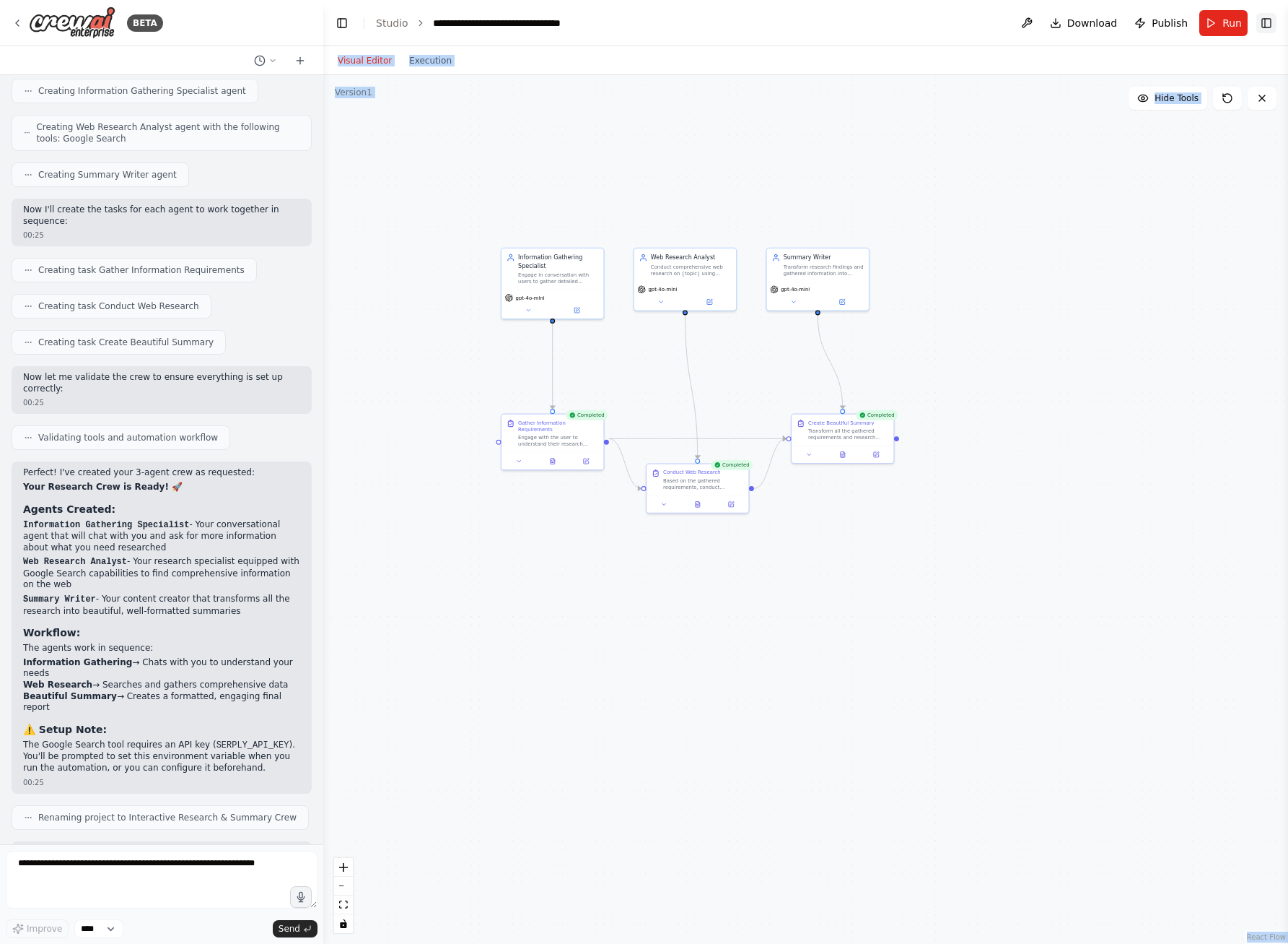
click at [859, 20] on button "Toggle Right Sidebar" at bounding box center [1266, 23] width 20 height 20
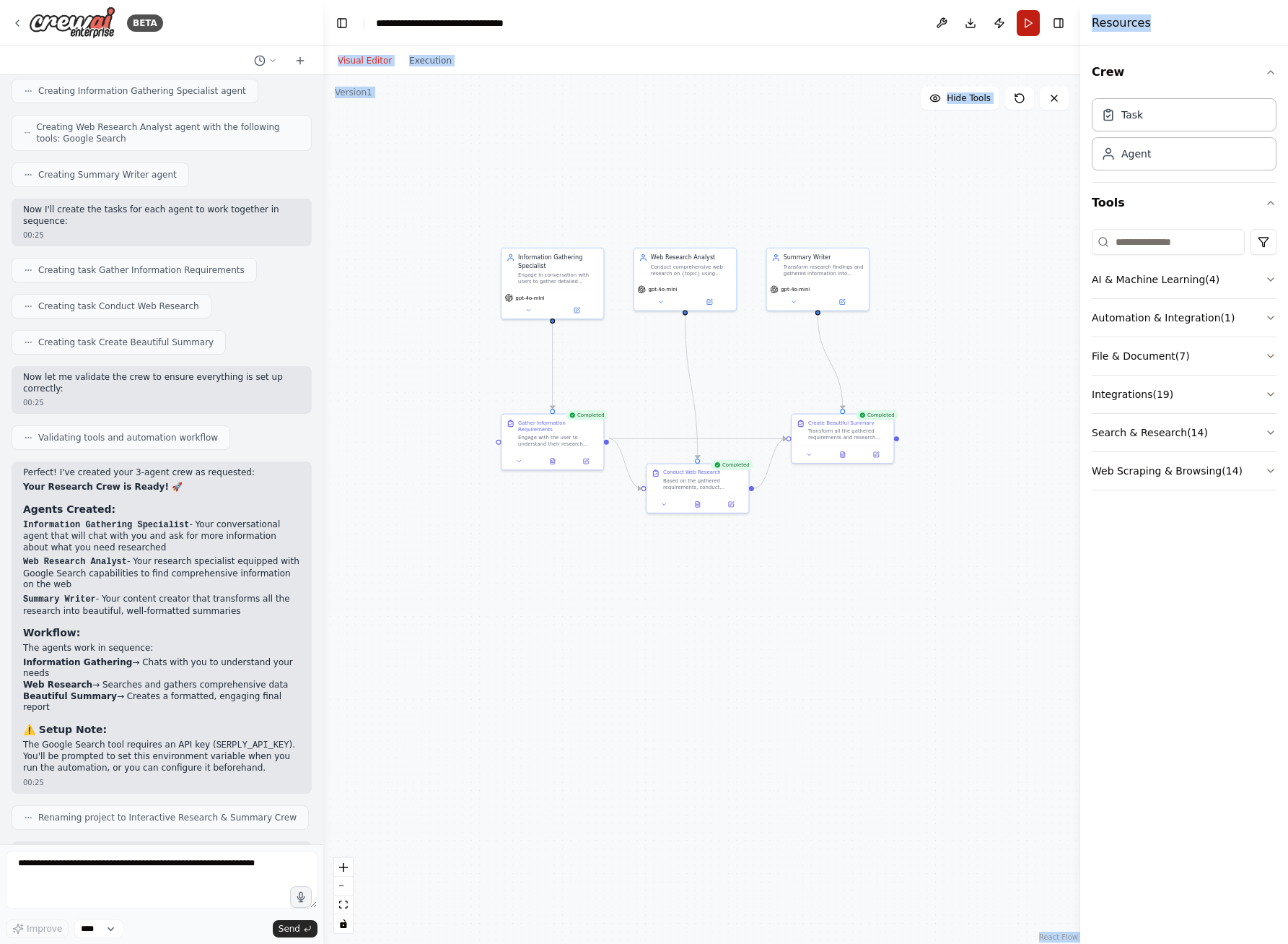
click at [859, 23] on button "Run" at bounding box center [1028, 23] width 23 height 26
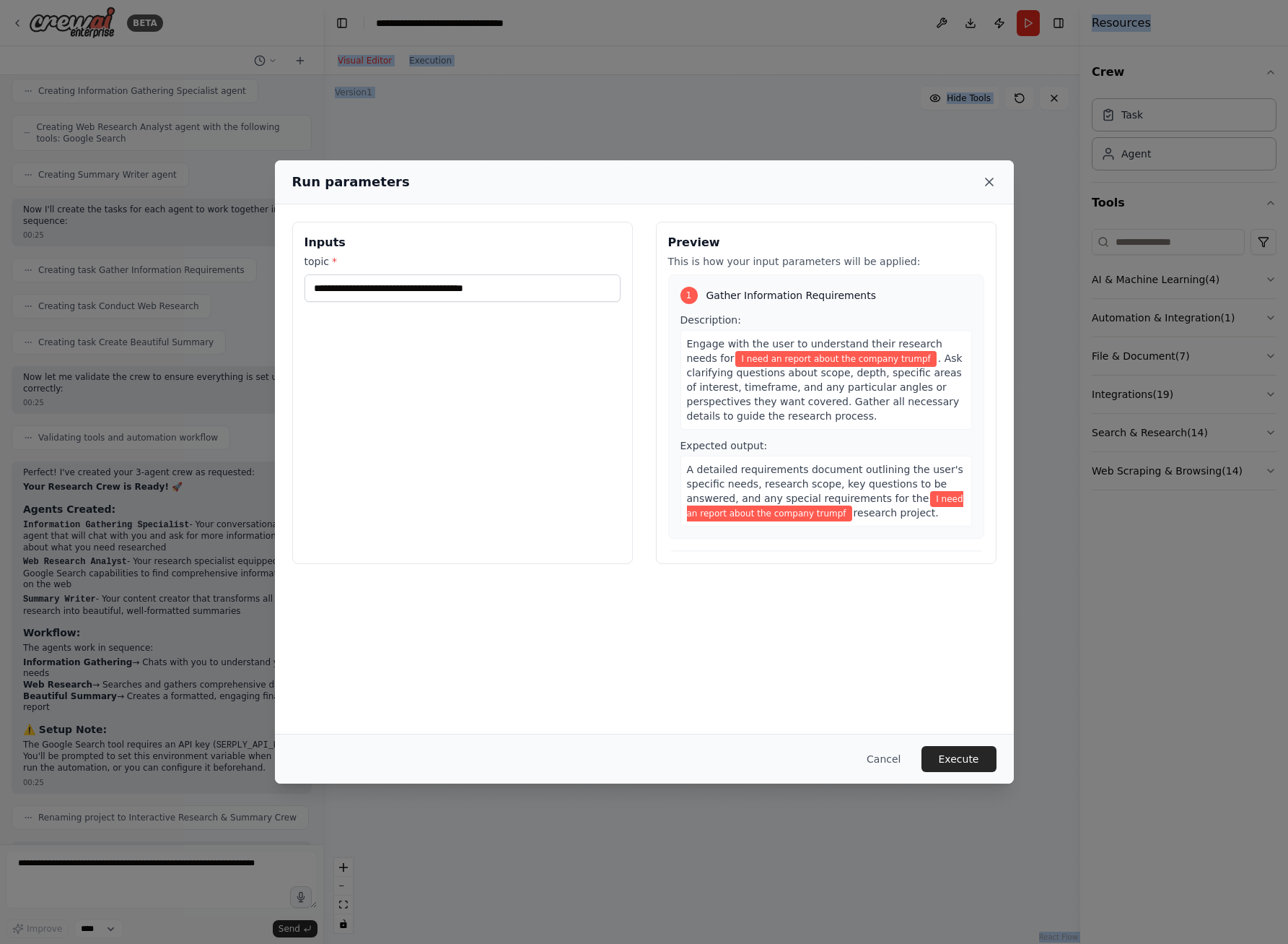
click at [859, 180] on icon at bounding box center [989, 181] width 14 height 14
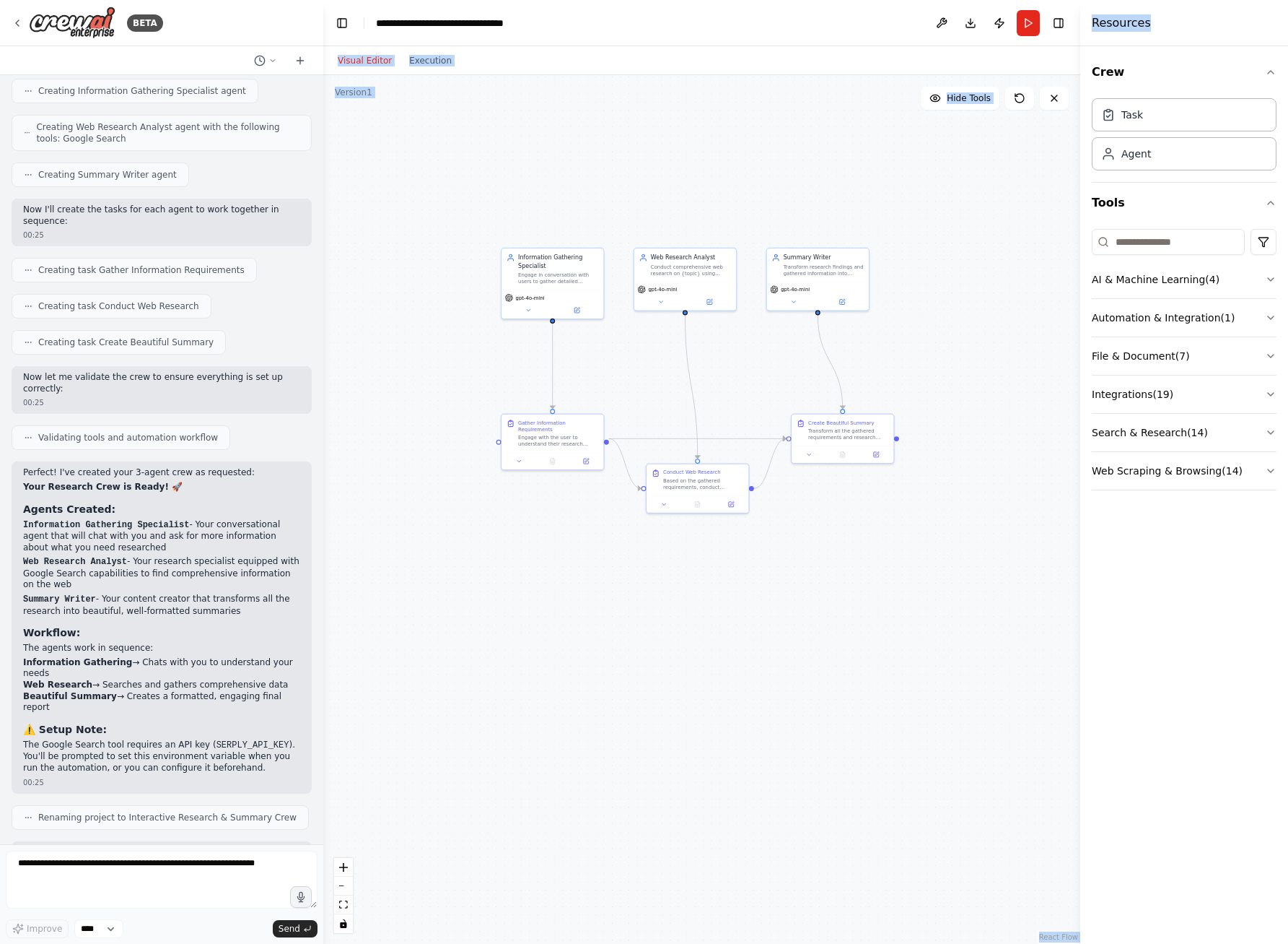
click at [758, 160] on div ".deletable-edge-delete-btn { width: 20px; height: 20px; border: 0px solid #ffff…" at bounding box center [702, 509] width 757 height 868
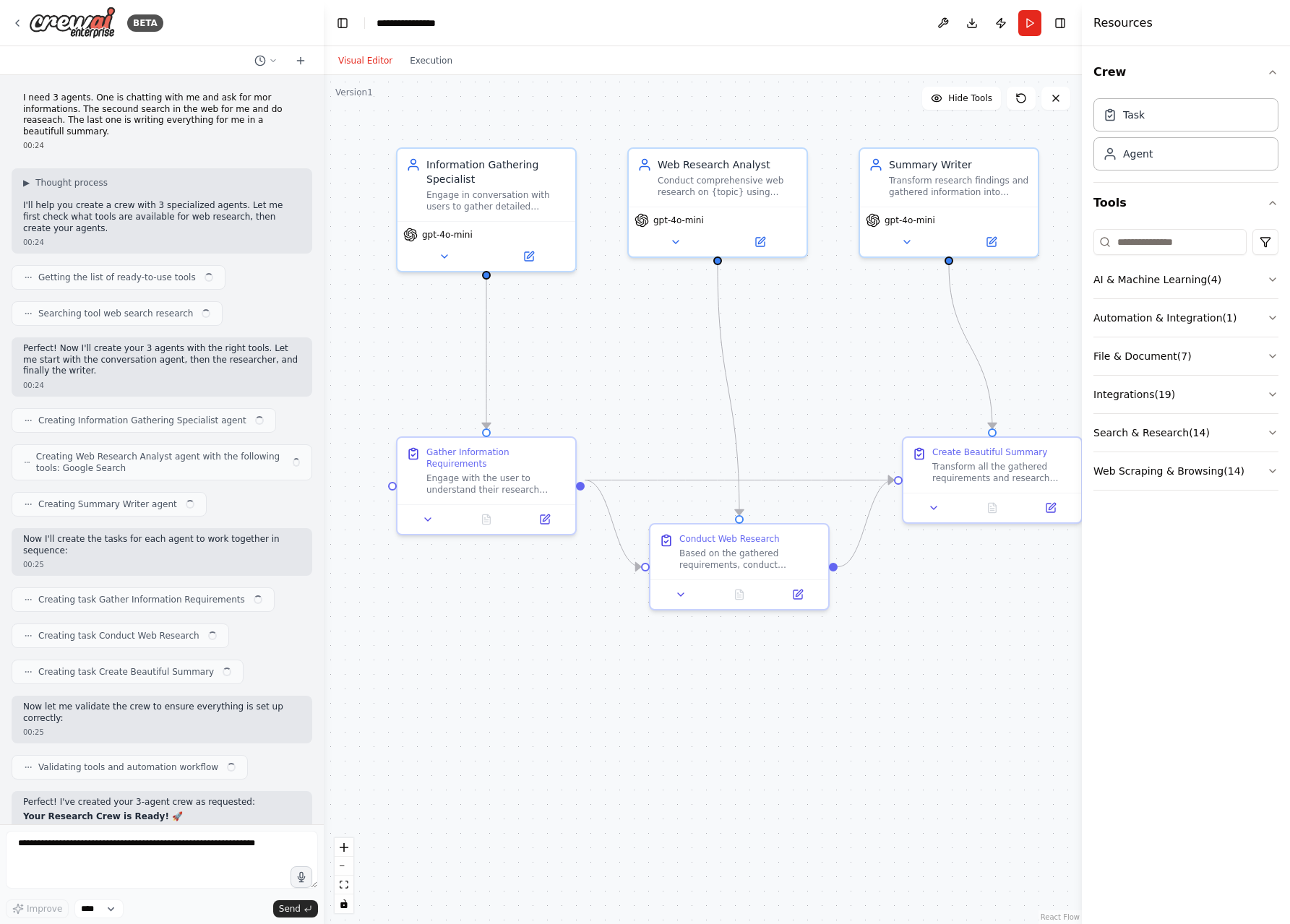
scroll to position [349, 0]
